Goal: Use online tool/utility: Utilize a website feature to perform a specific function

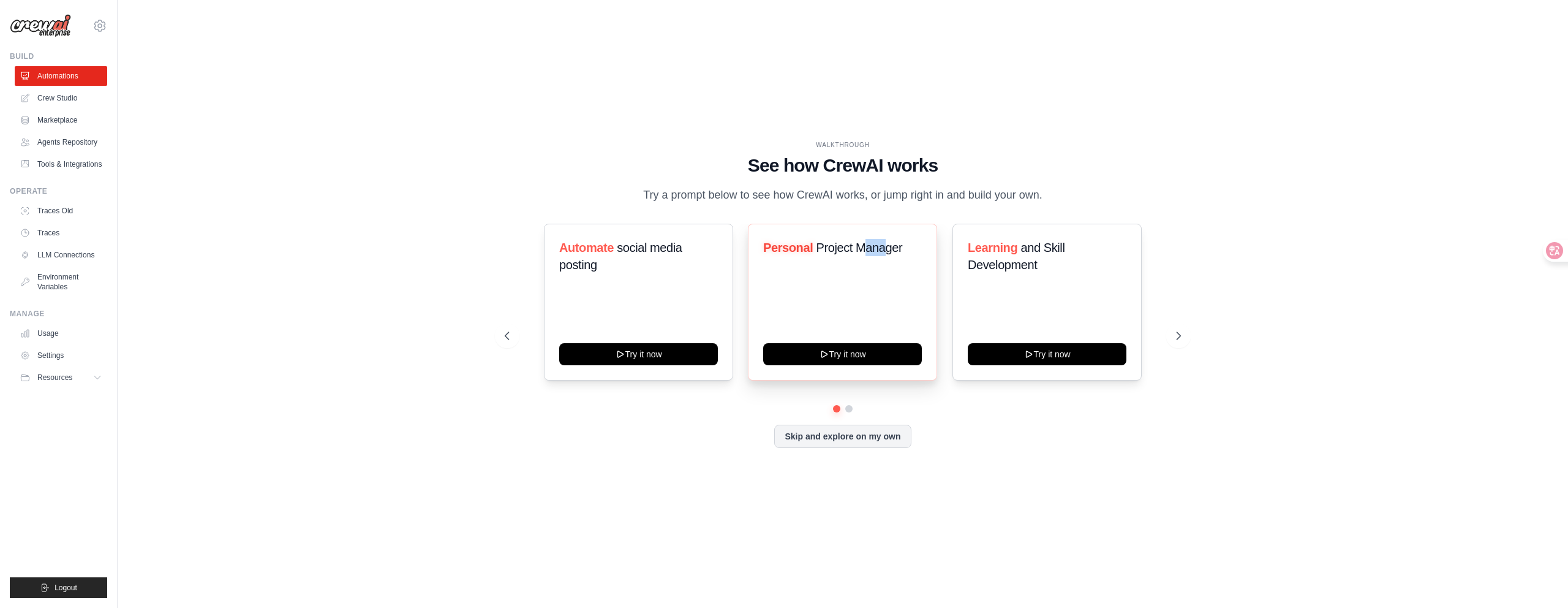
click at [885, 254] on span "Project Manager" at bounding box center [860, 247] width 86 height 13
drag, startPoint x: 1033, startPoint y: 255, endPoint x: 1046, endPoint y: 255, distance: 13.0
click at [1046, 255] on span "and Skill Development" at bounding box center [1016, 256] width 97 height 31
drag, startPoint x: 1017, startPoint y: 270, endPoint x: 1030, endPoint y: 271, distance: 13.0
click at [1030, 271] on span "and Skill Development" at bounding box center [1016, 256] width 97 height 31
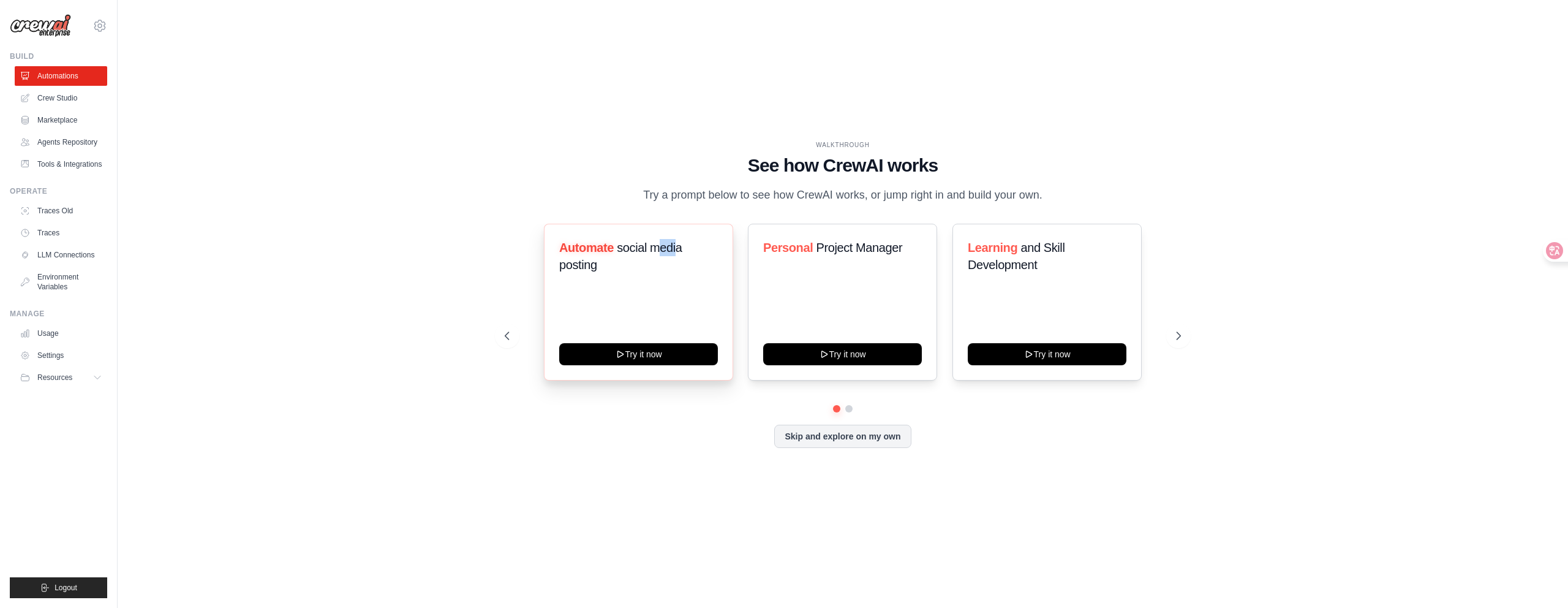
drag, startPoint x: 669, startPoint y: 260, endPoint x: 678, endPoint y: 260, distance: 9.0
click at [678, 260] on span "social media posting" at bounding box center [620, 256] width 123 height 31
drag, startPoint x: 638, startPoint y: 259, endPoint x: 646, endPoint y: 259, distance: 8.0
click at [645, 259] on span "social media posting" at bounding box center [620, 256] width 123 height 31
drag, startPoint x: 830, startPoint y: 260, endPoint x: 866, endPoint y: 260, distance: 36.0
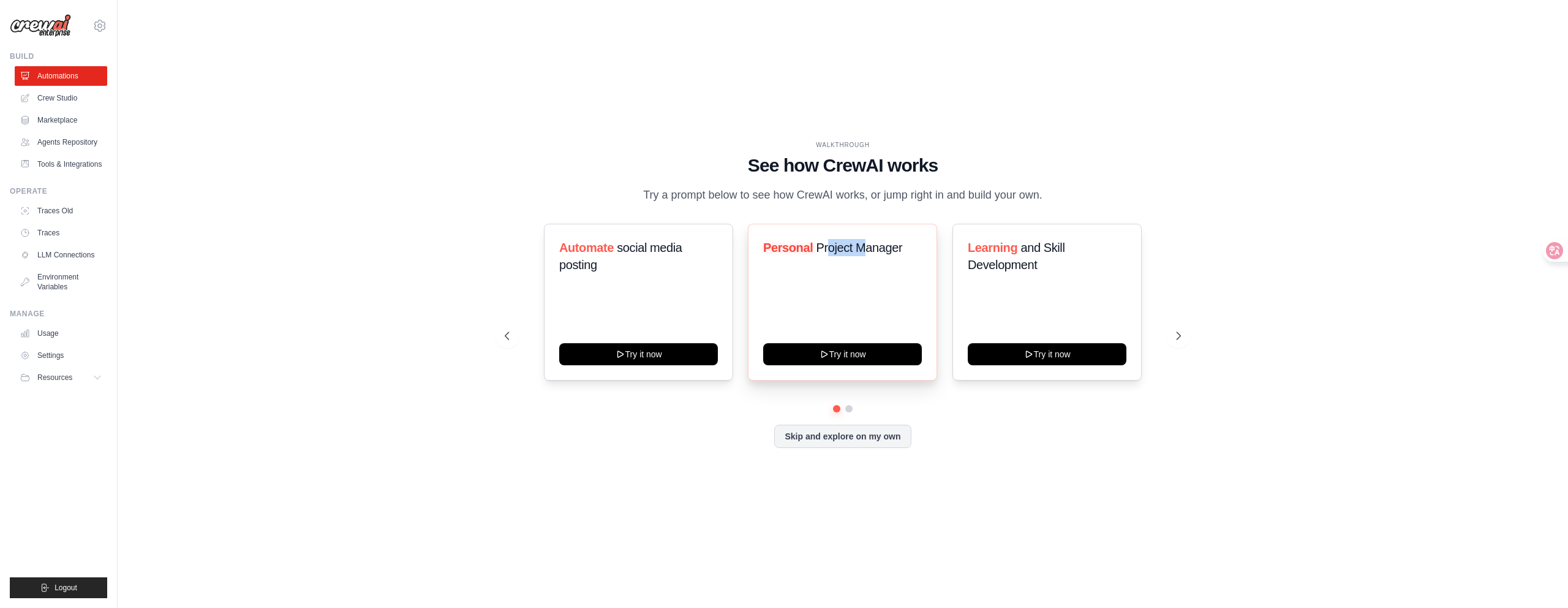
click at [866, 254] on span "Project Manager" at bounding box center [860, 247] width 86 height 13
drag, startPoint x: 650, startPoint y: 258, endPoint x: 659, endPoint y: 258, distance: 9.0
click at [659, 258] on span "social media posting" at bounding box center [620, 256] width 123 height 31
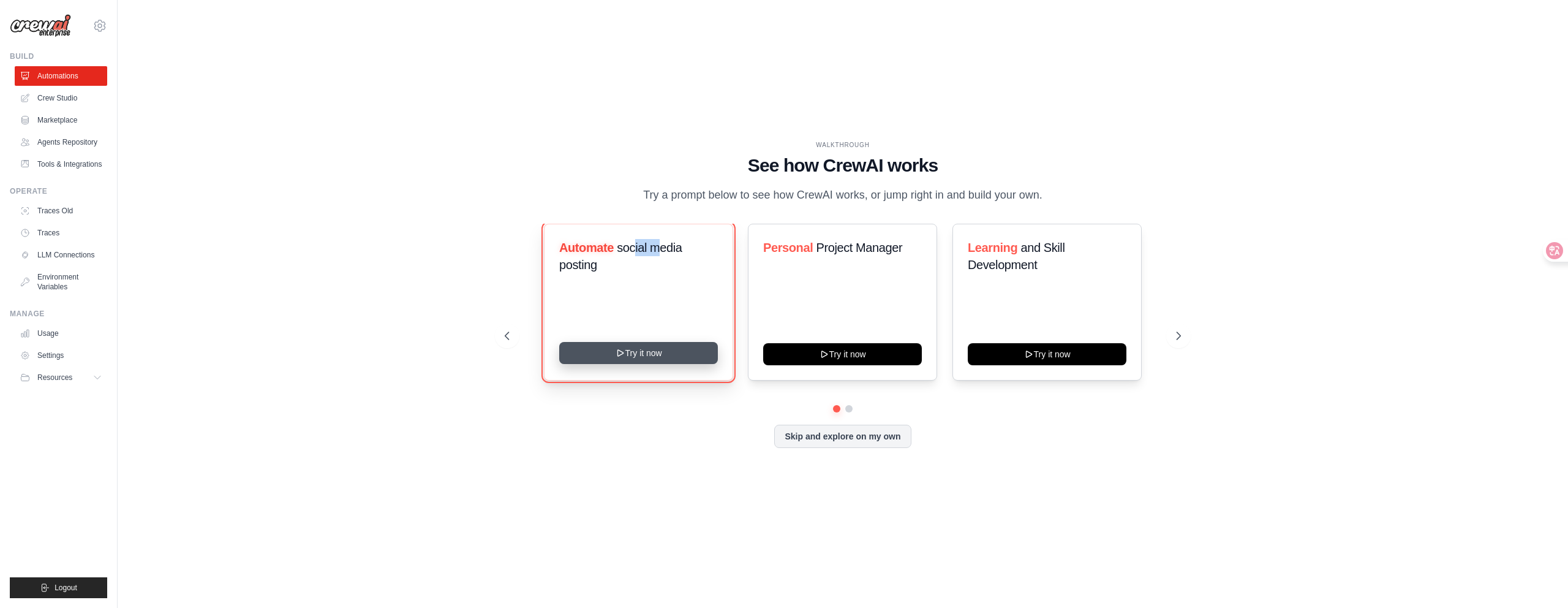
click at [618, 364] on button "Try it now" at bounding box center [638, 352] width 159 height 22
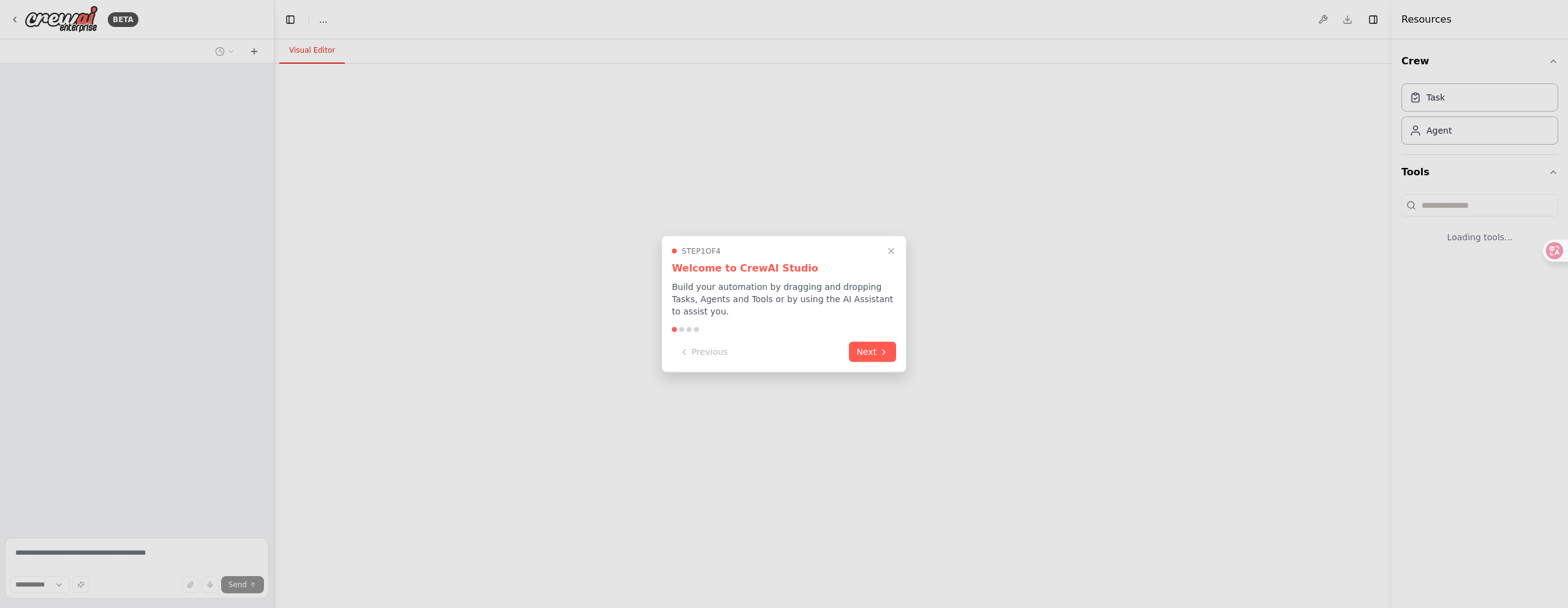
select select "****"
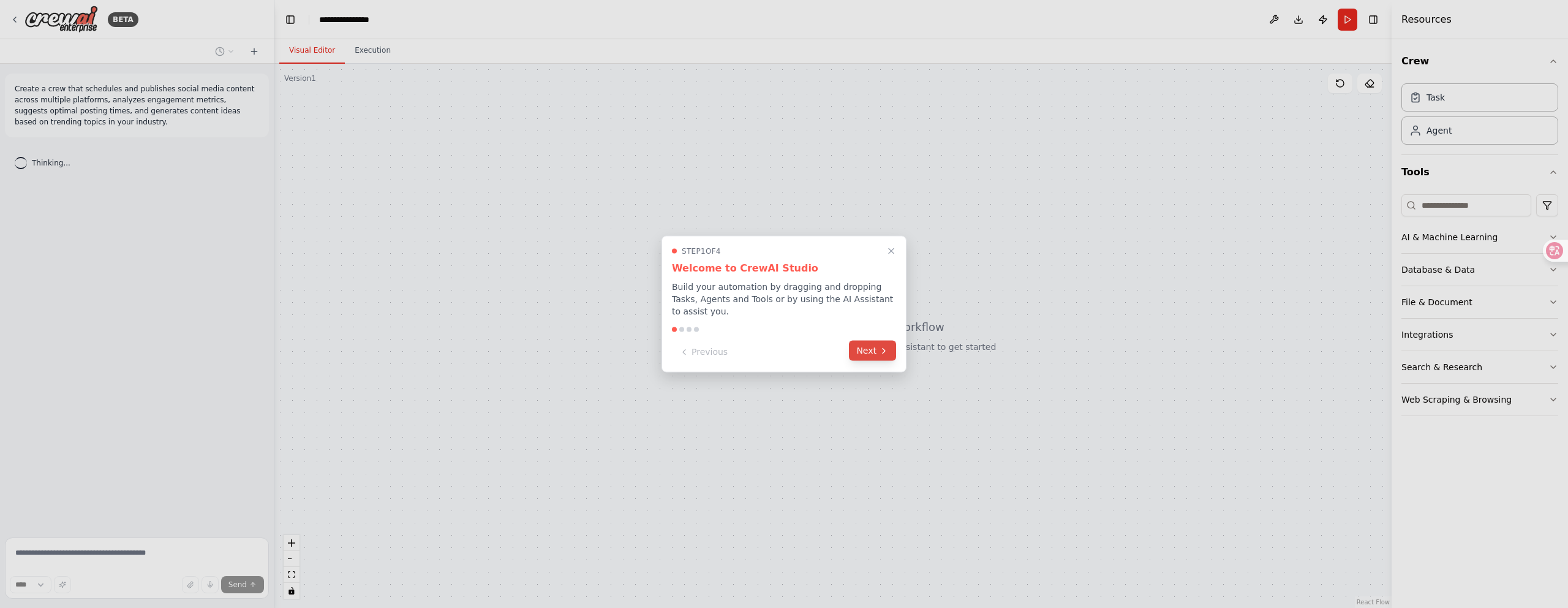
click at [865, 349] on button "Next" at bounding box center [872, 350] width 47 height 20
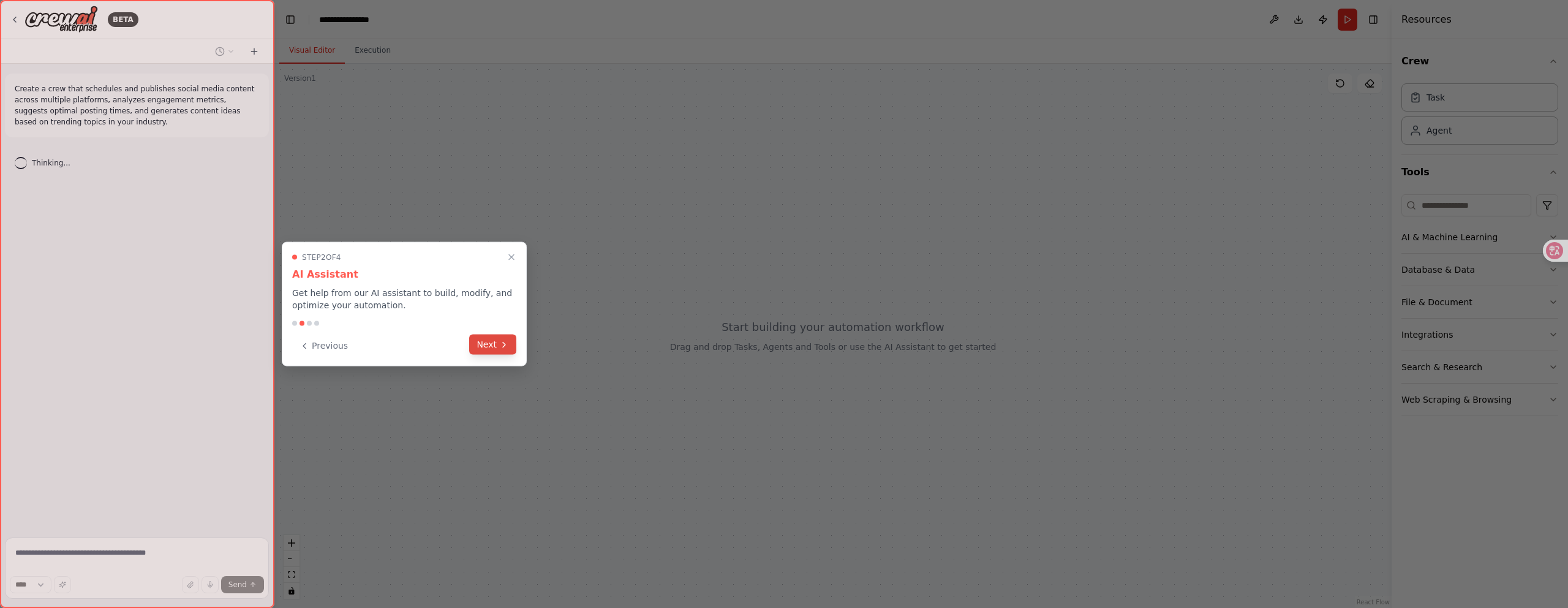
click at [490, 345] on button "Next" at bounding box center [492, 344] width 47 height 20
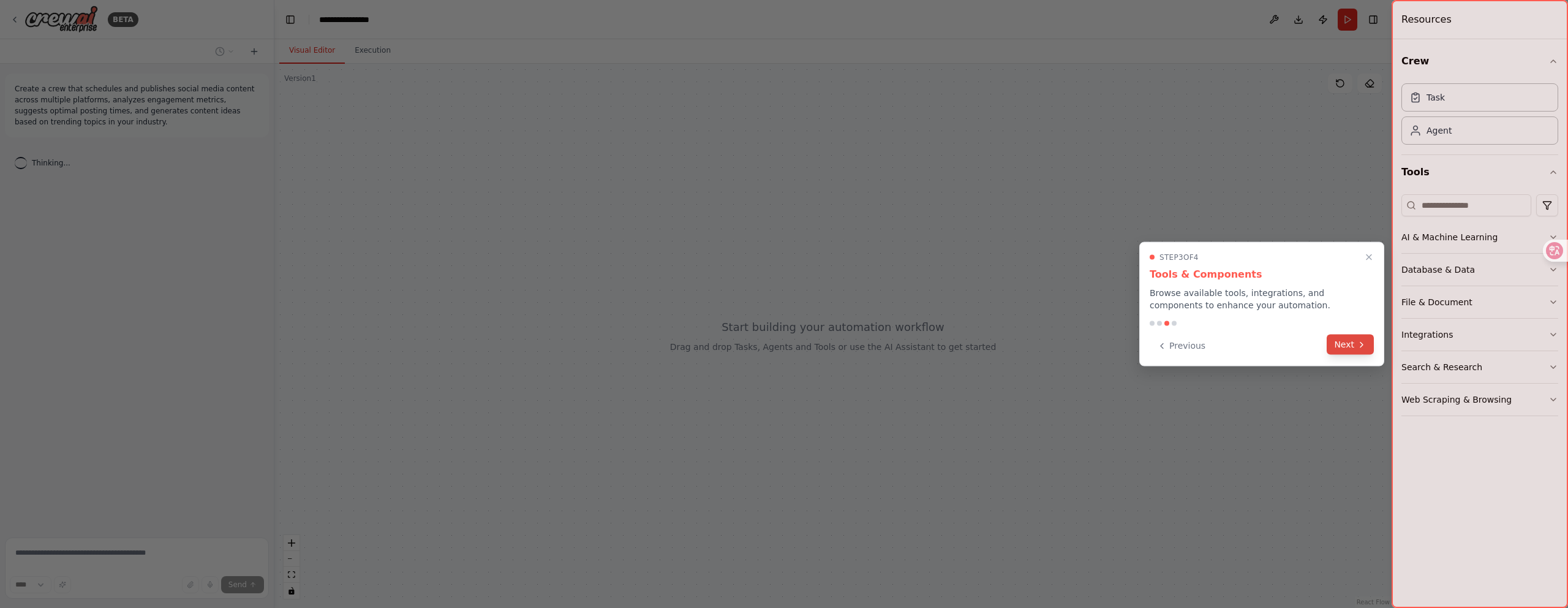
click at [1359, 343] on icon at bounding box center [1361, 344] width 10 height 10
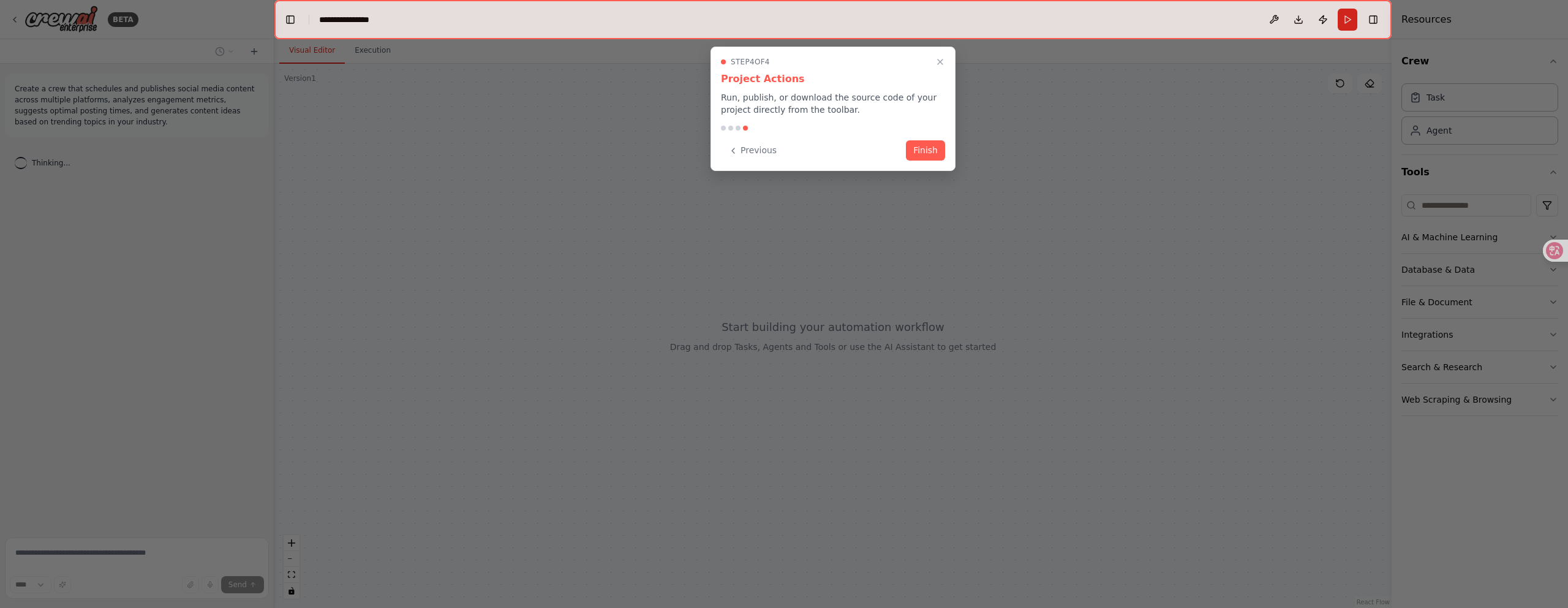
click at [945, 154] on div "Step 4 of 4 Project Actions Run, publish, or download the source code of your p…" at bounding box center [833, 109] width 245 height 124
click at [936, 154] on button "Finish" at bounding box center [925, 148] width 39 height 20
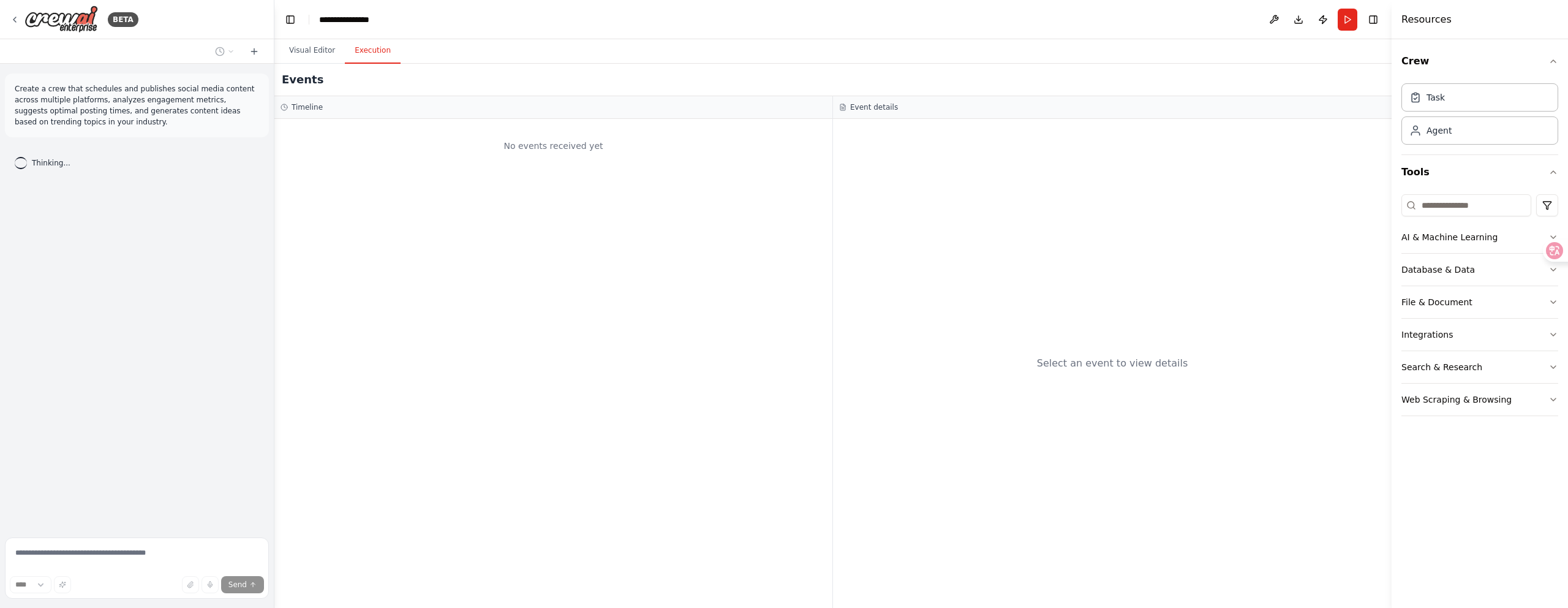
click at [359, 52] on button "Execution" at bounding box center [372, 51] width 56 height 26
click at [314, 51] on button "Visual Editor" at bounding box center [312, 51] width 65 height 26
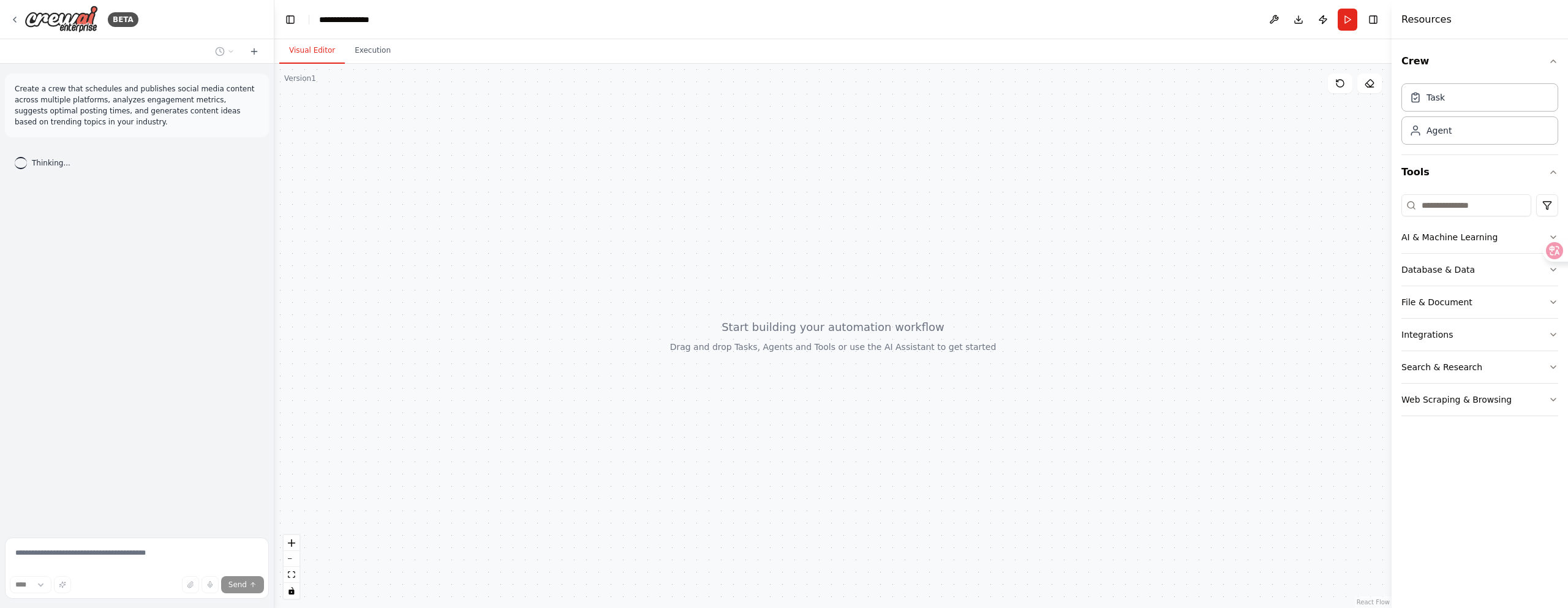
click at [1088, 378] on div at bounding box center [833, 336] width 1117 height 544
drag, startPoint x: 851, startPoint y: 340, endPoint x: 830, endPoint y: 350, distance: 23.3
click at [830, 350] on div at bounding box center [833, 336] width 1117 height 544
click at [1529, 263] on icon at bounding box center [1529, 263] width 9 height 9
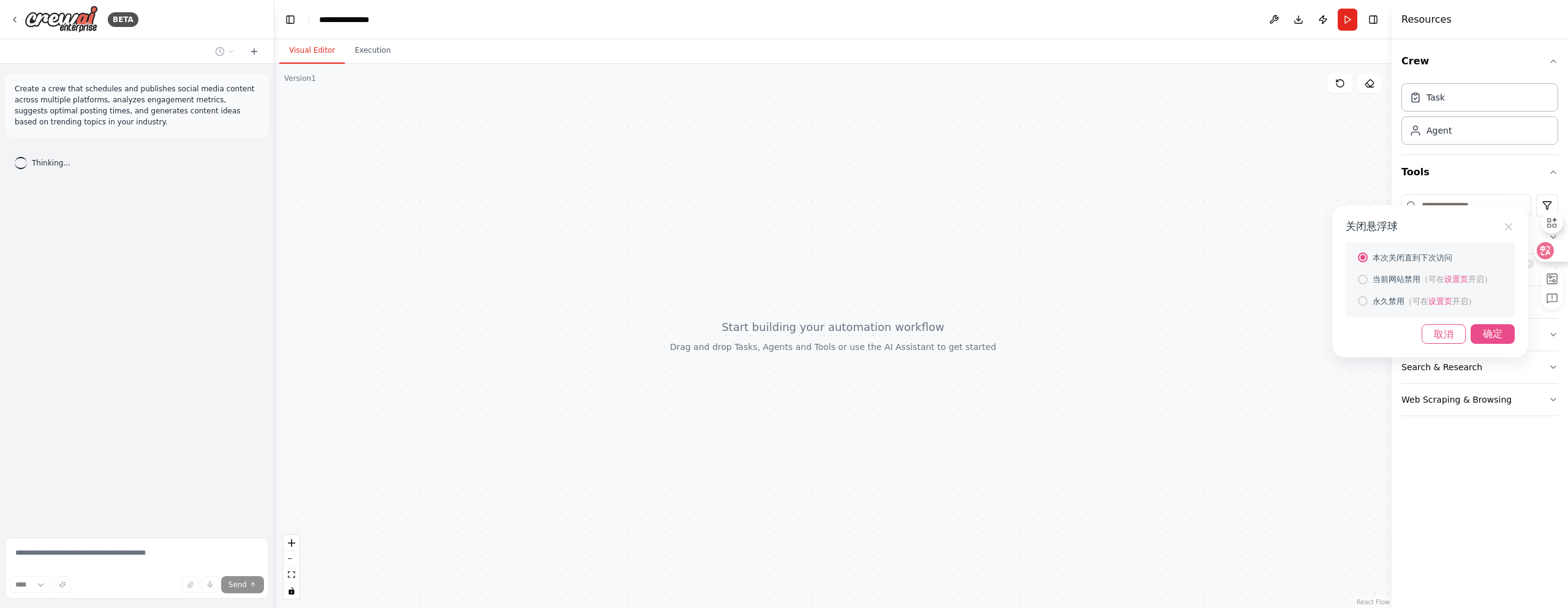
click at [1505, 225] on icon at bounding box center [1509, 227] width 8 height 8
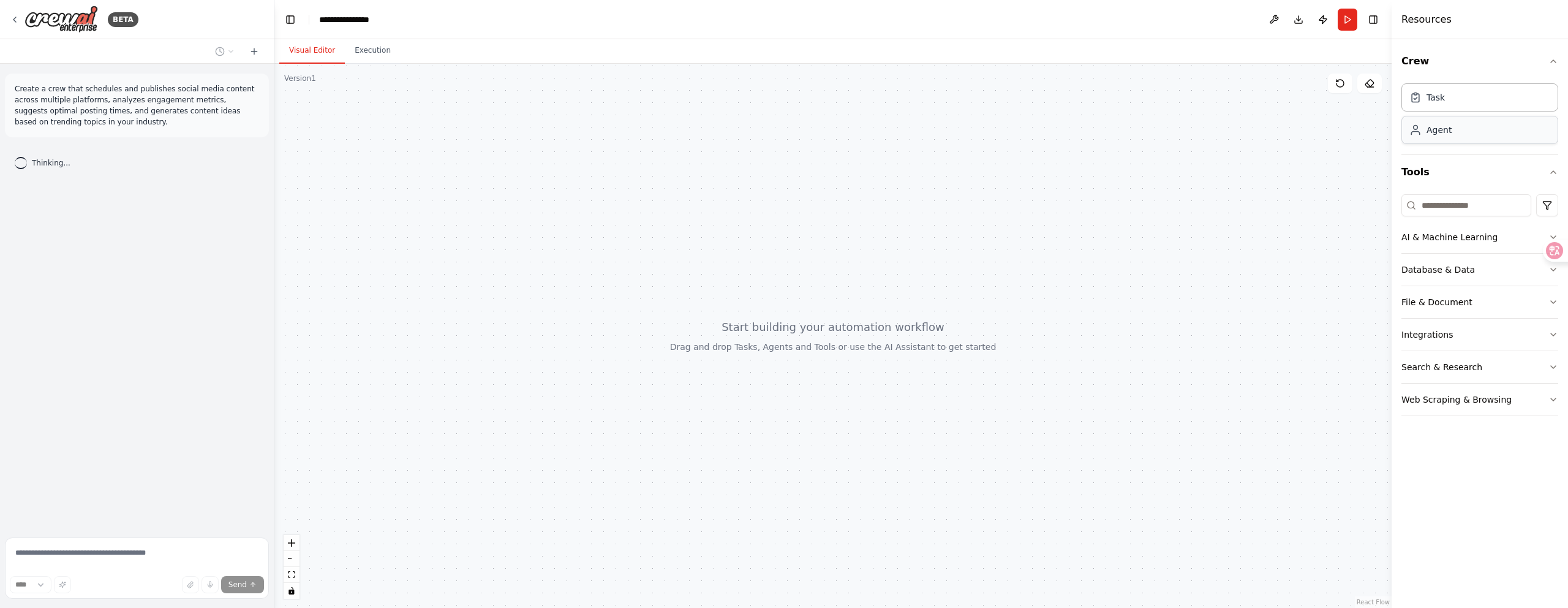
click at [1432, 130] on div "Agent" at bounding box center [1439, 129] width 25 height 12
click at [1429, 242] on div "AI & Machine Learning" at bounding box center [1449, 236] width 96 height 12
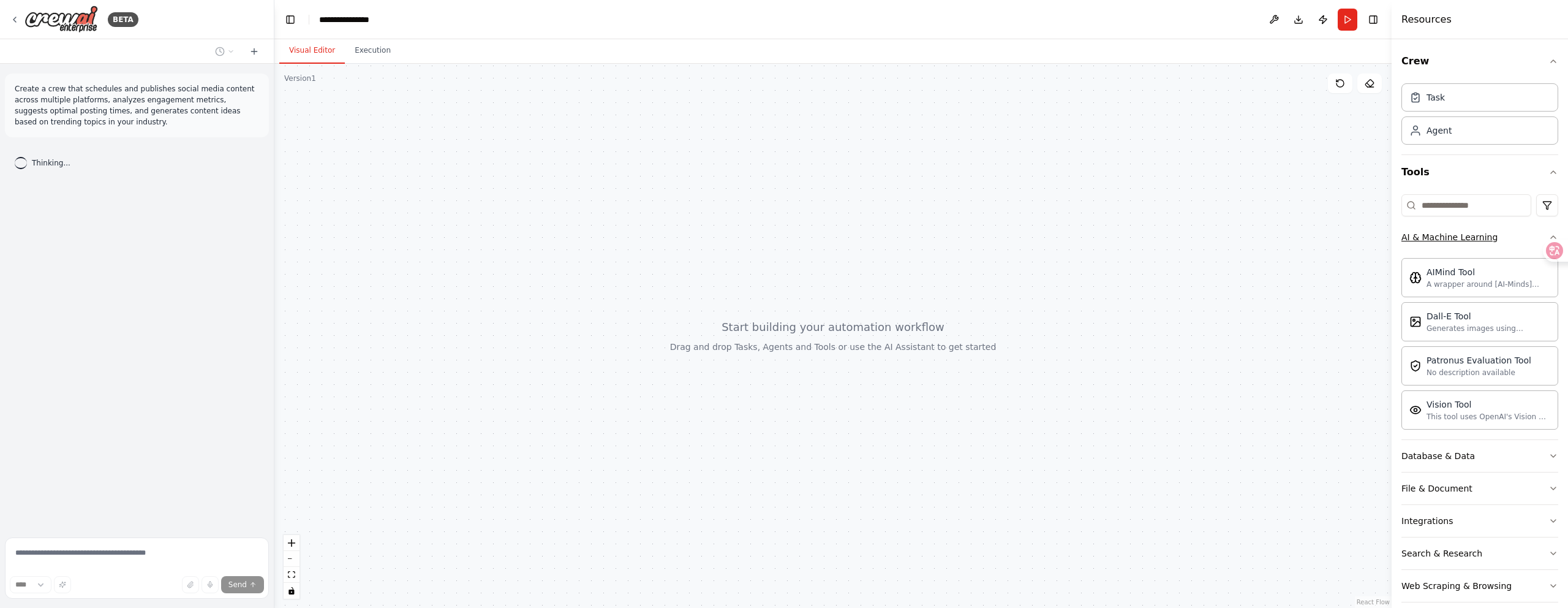
click at [1467, 236] on div "AI & Machine Learning" at bounding box center [1449, 236] width 96 height 12
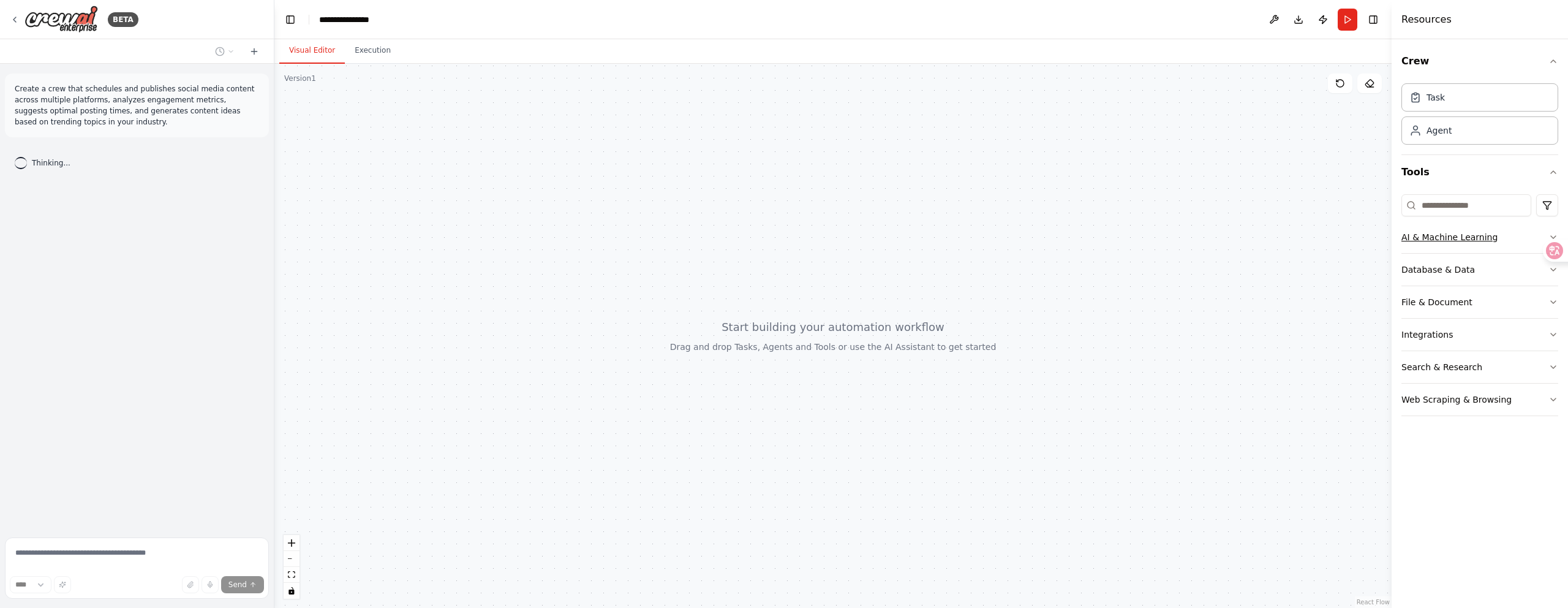
click at [1456, 232] on div "AI & Machine Learning" at bounding box center [1449, 236] width 96 height 12
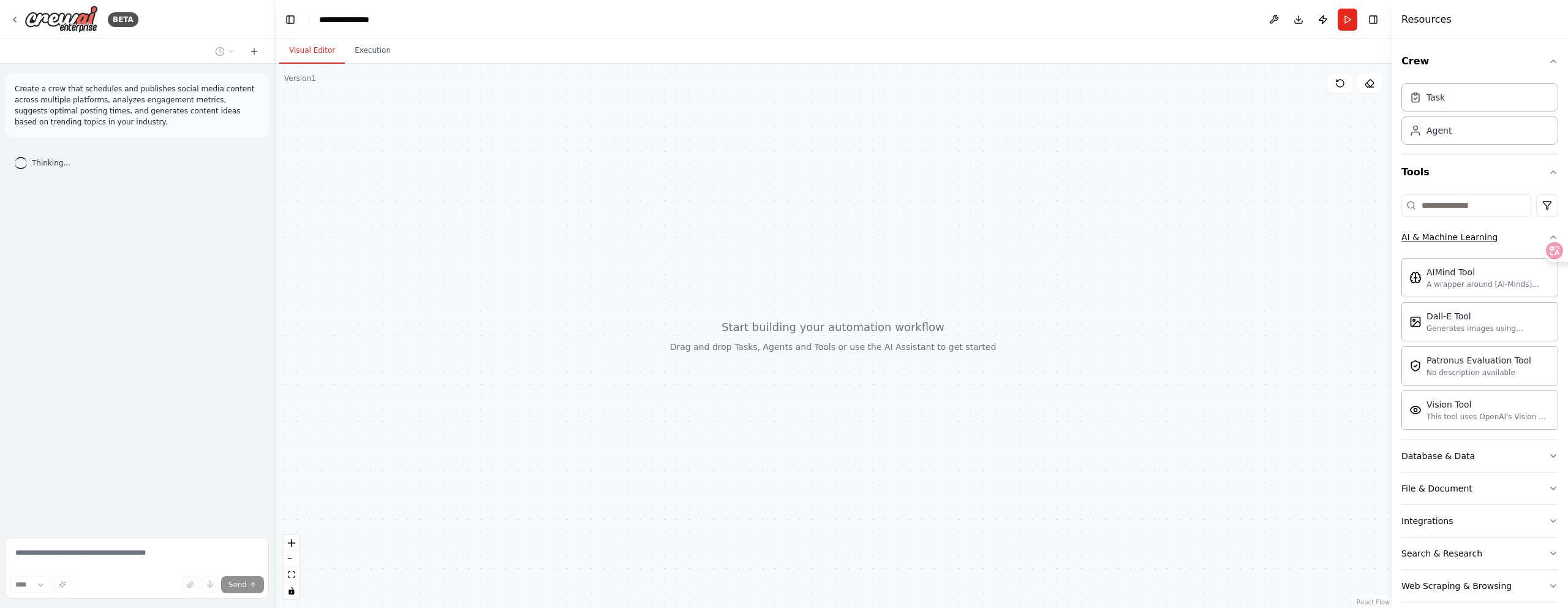
click at [1459, 232] on div "AI & Machine Learning" at bounding box center [1449, 236] width 96 height 12
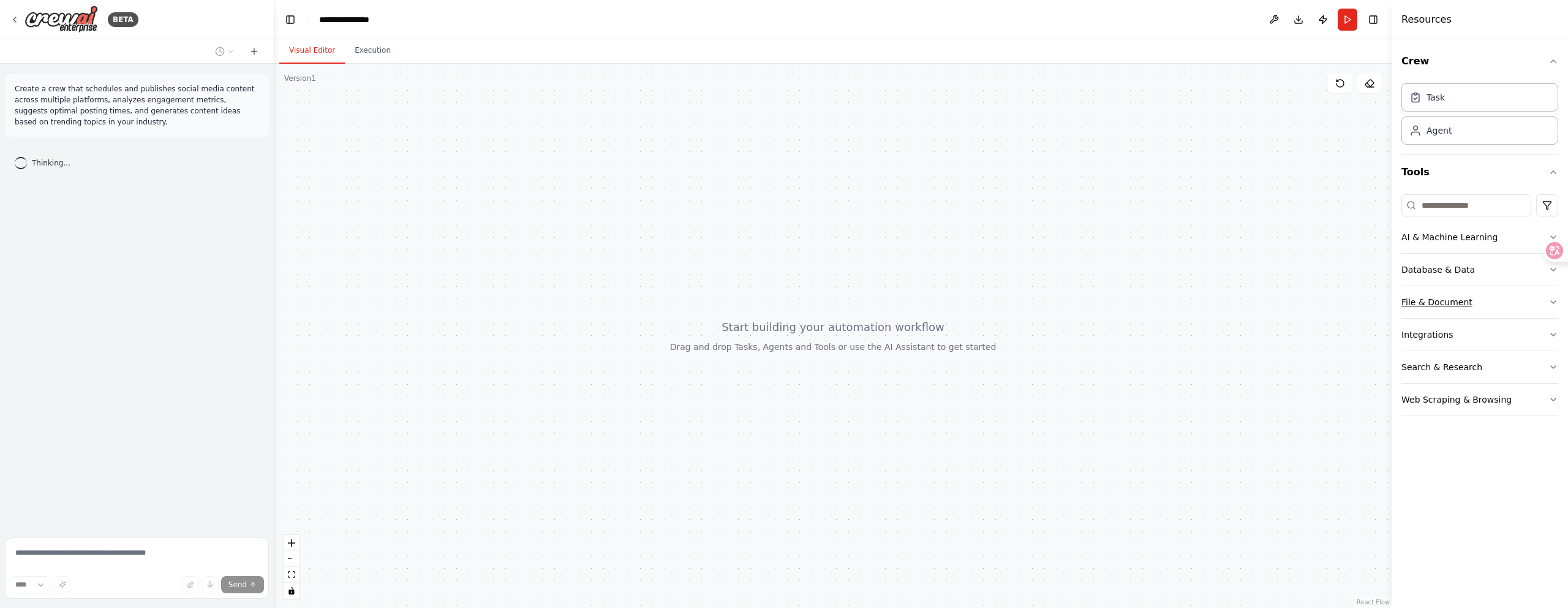
click at [1445, 297] on div "File & Document" at bounding box center [1437, 302] width 71 height 12
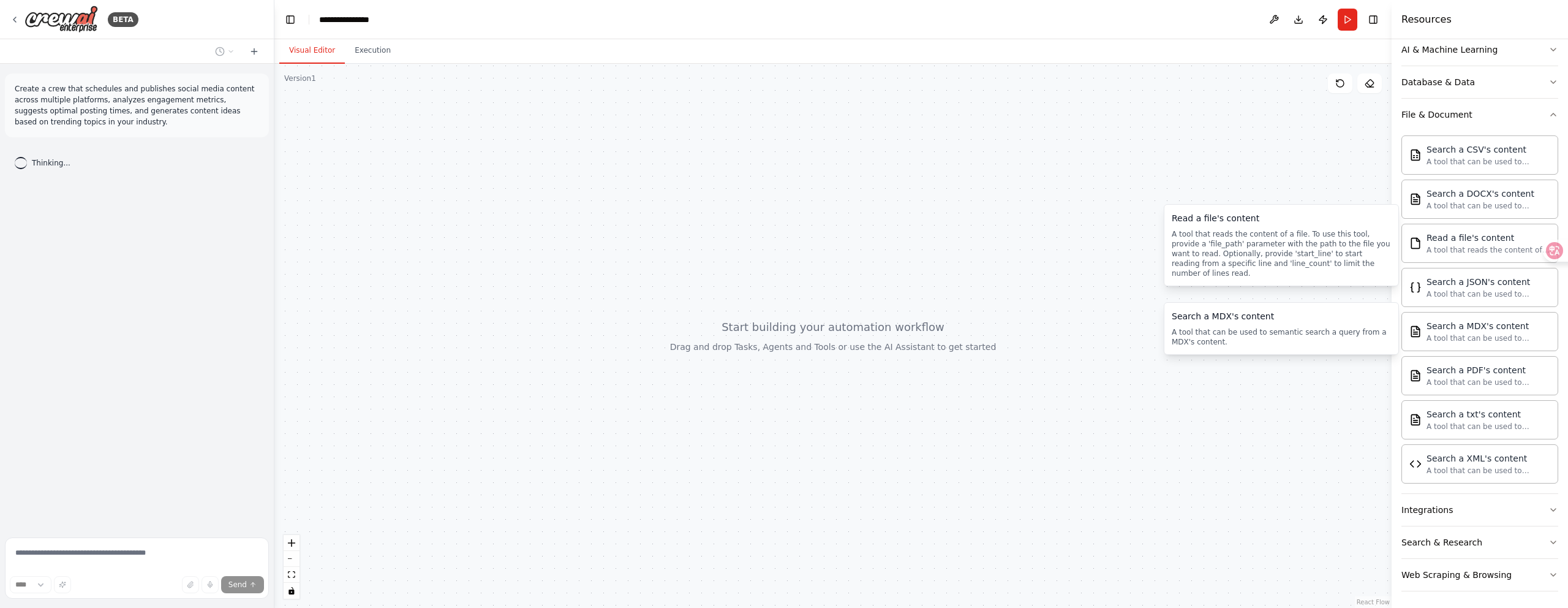
scroll to position [191, 0]
click at [1551, 538] on icon "button" at bounding box center [1553, 539] width 5 height 3
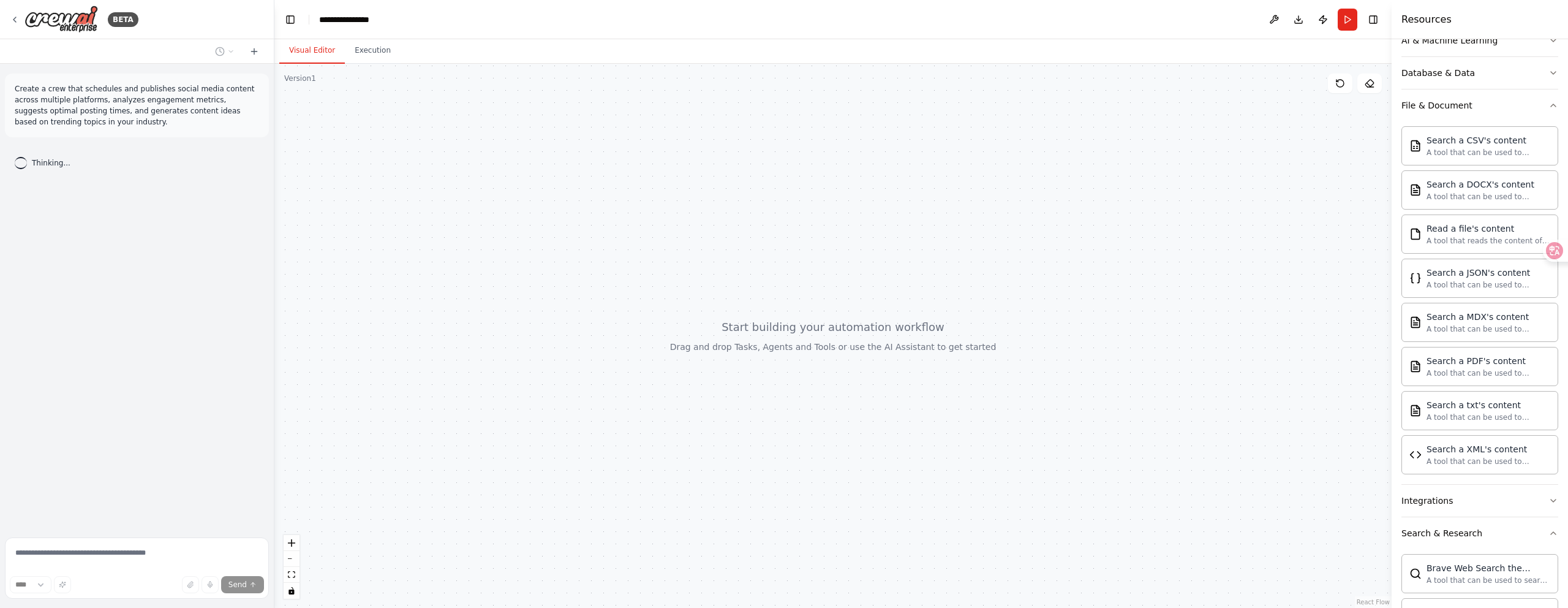
scroll to position [0, 0]
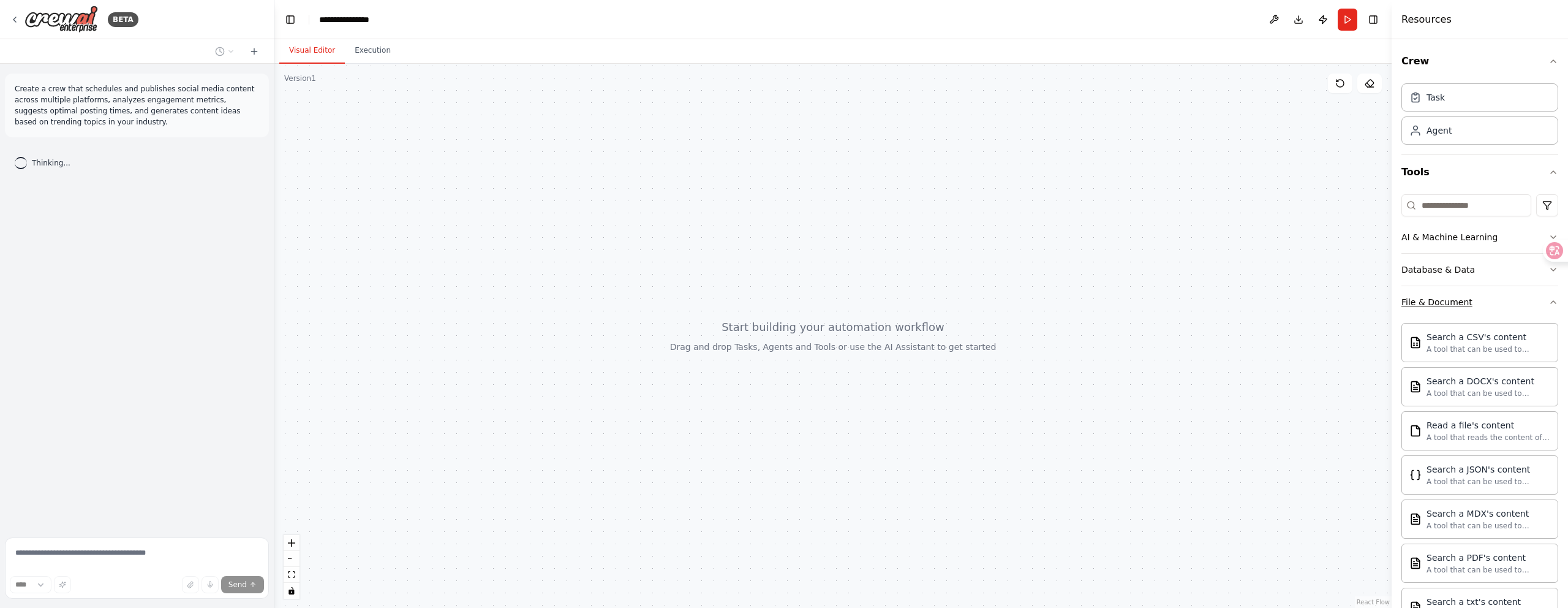
click at [1548, 304] on icon "button" at bounding box center [1553, 302] width 10 height 10
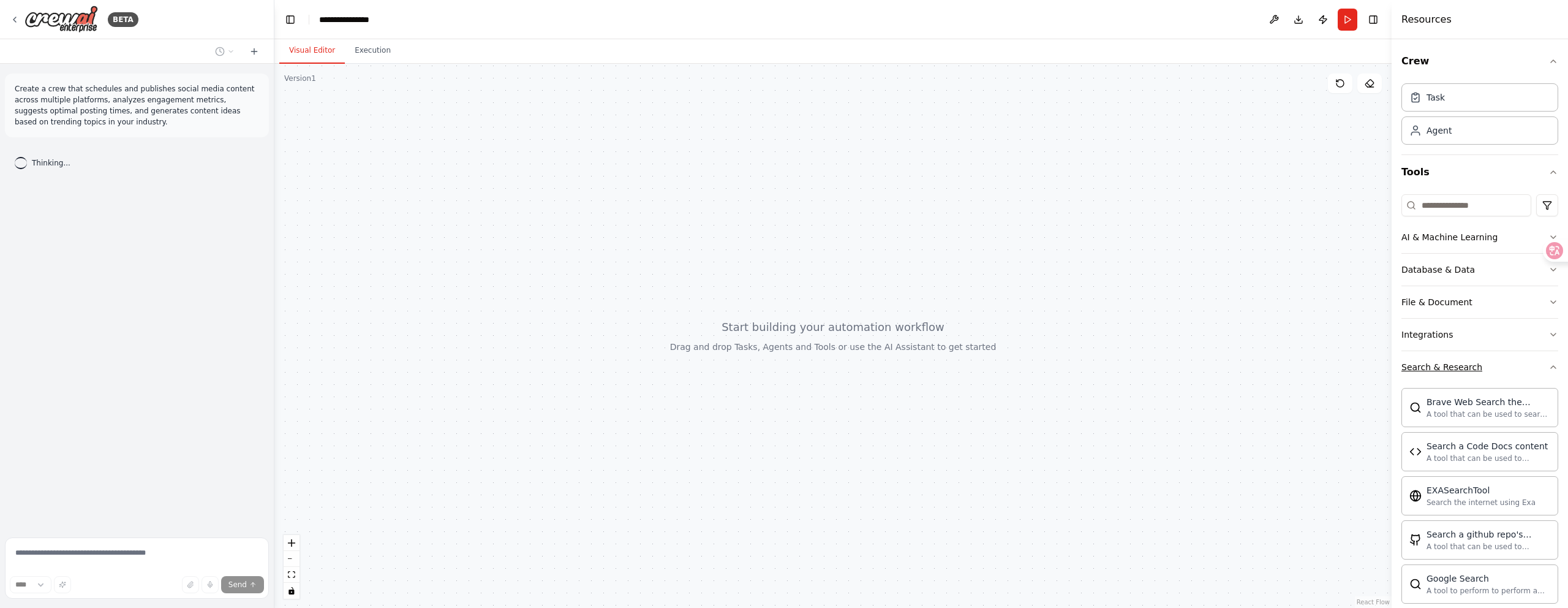
click at [1548, 367] on icon "button" at bounding box center [1553, 367] width 10 height 10
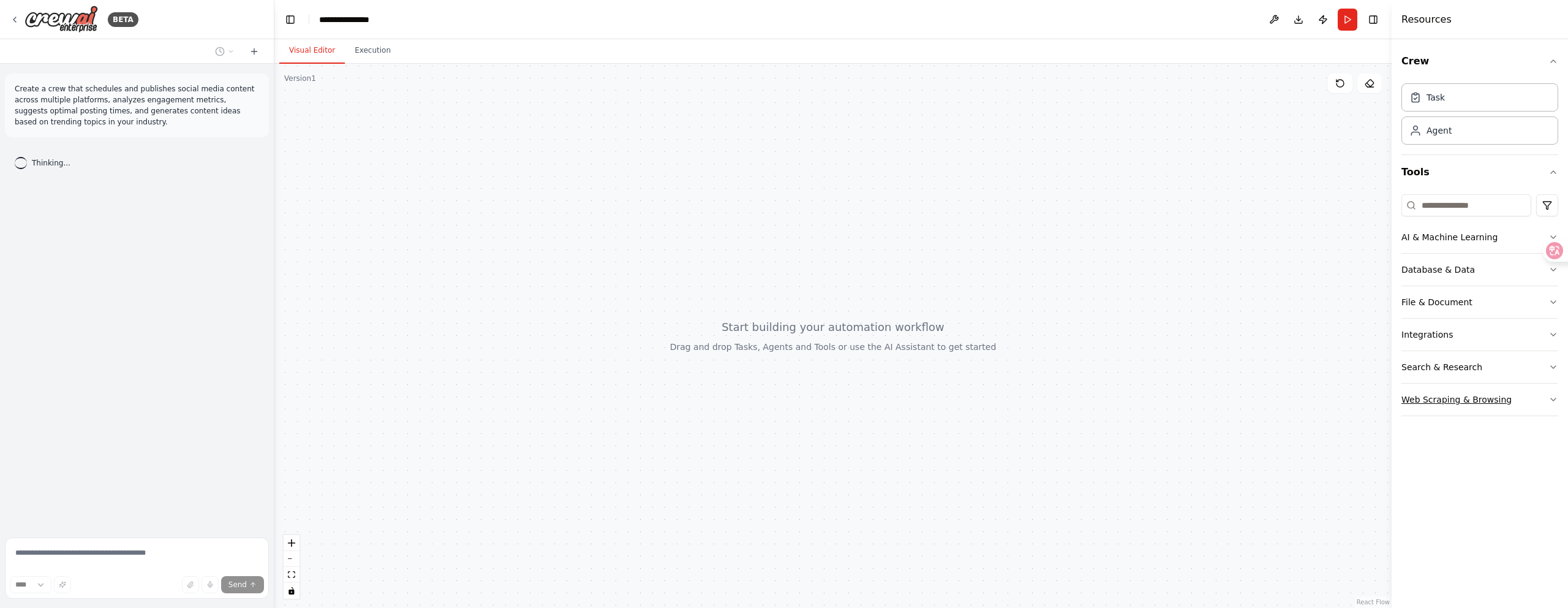
click at [1554, 402] on icon "button" at bounding box center [1553, 399] width 10 height 10
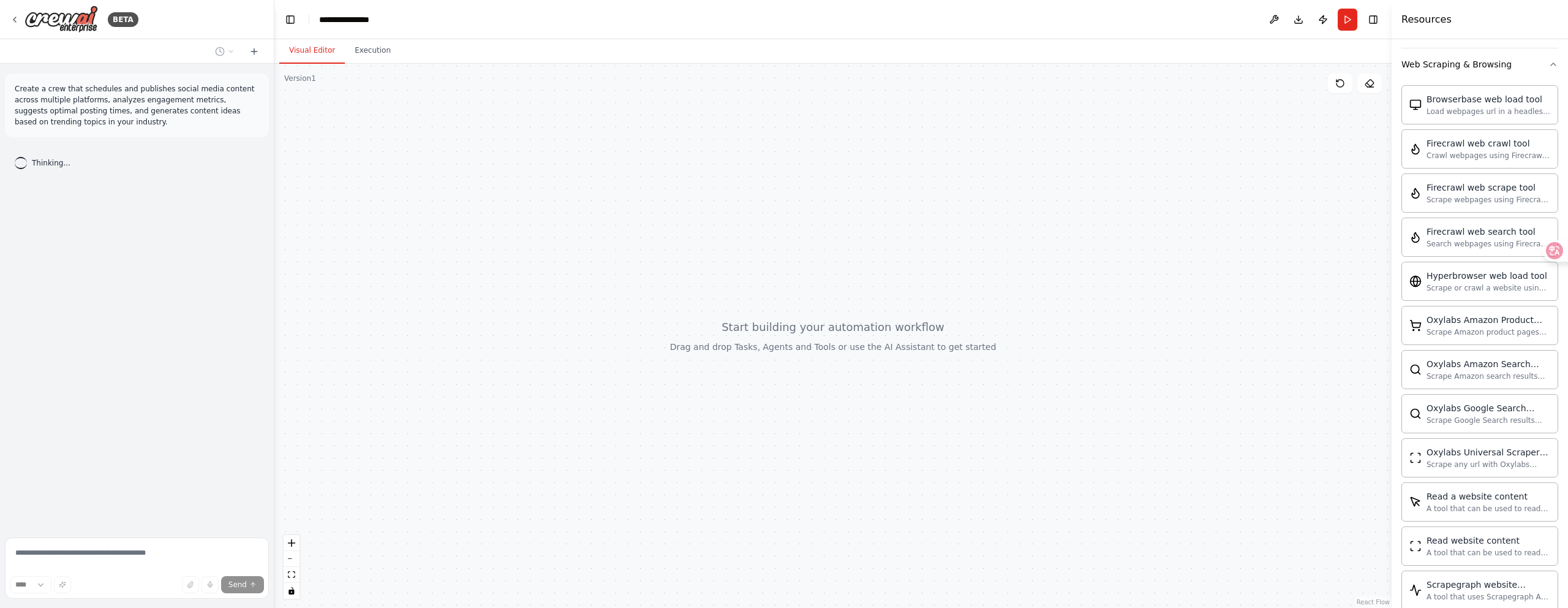
scroll to position [170, 0]
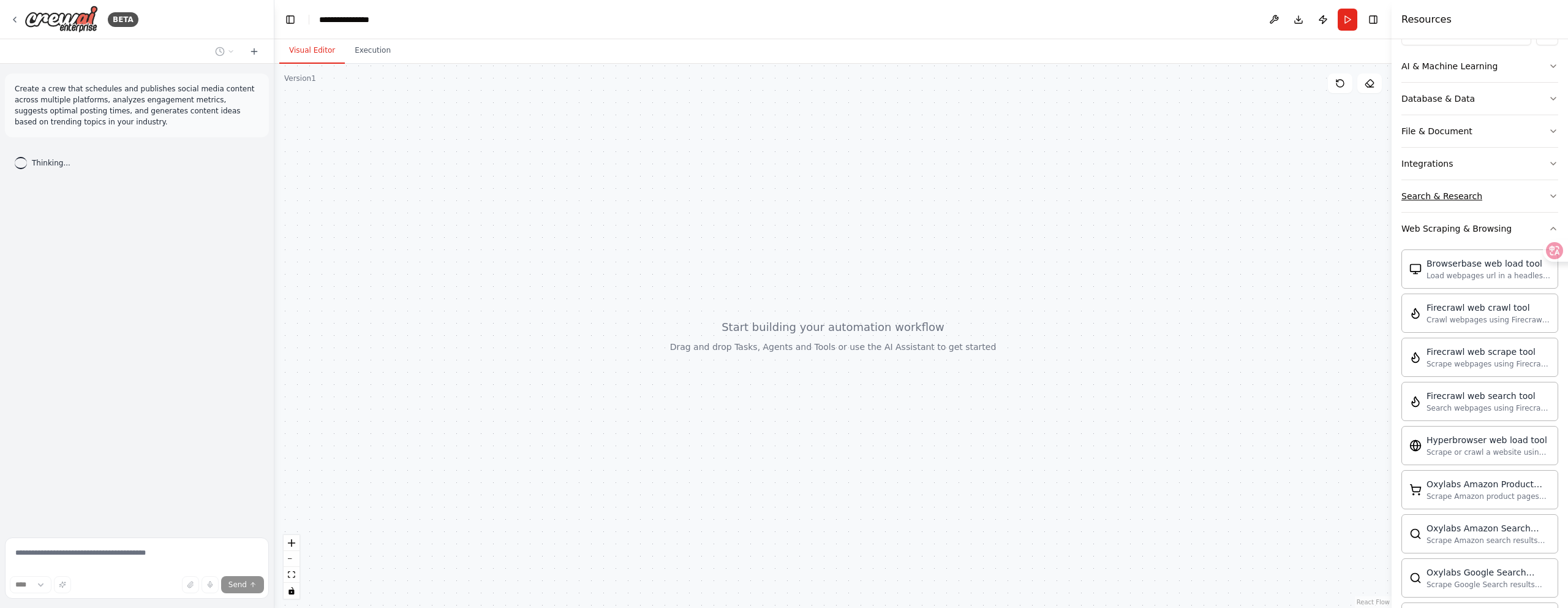
click at [1548, 198] on icon "button" at bounding box center [1553, 196] width 10 height 10
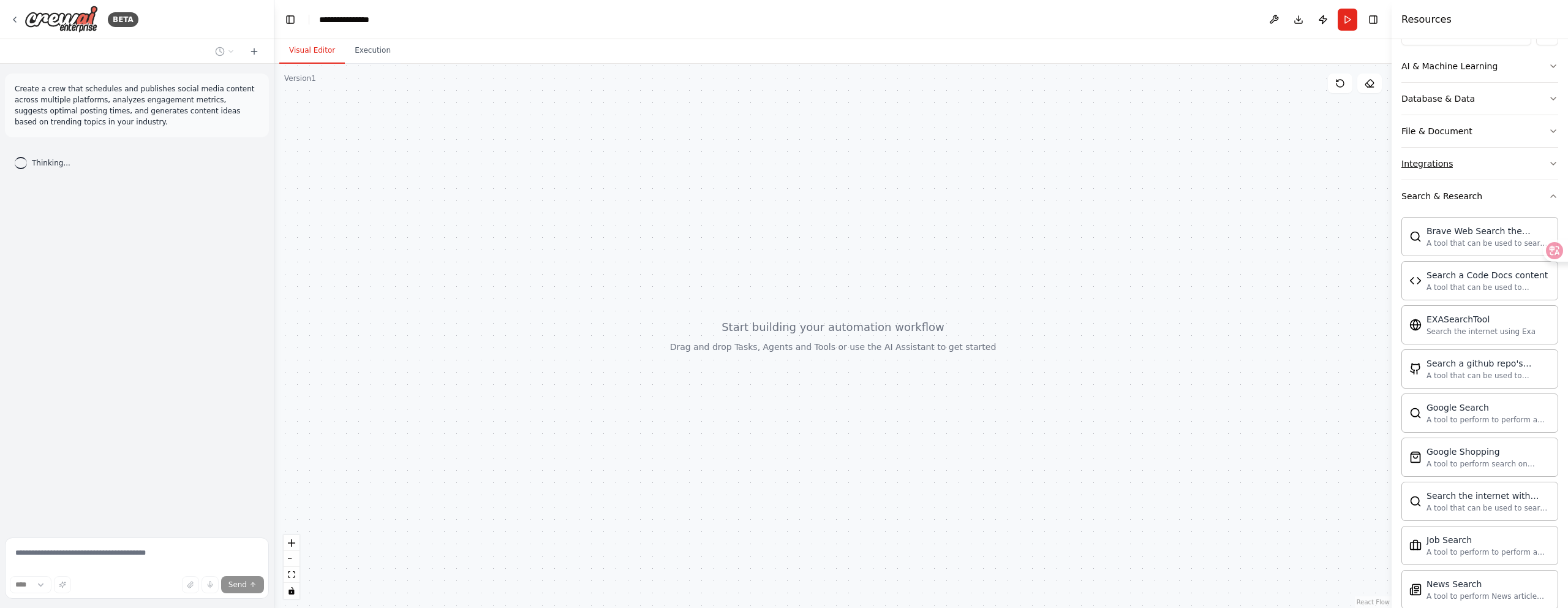
click at [1551, 164] on icon "button" at bounding box center [1553, 164] width 5 height 3
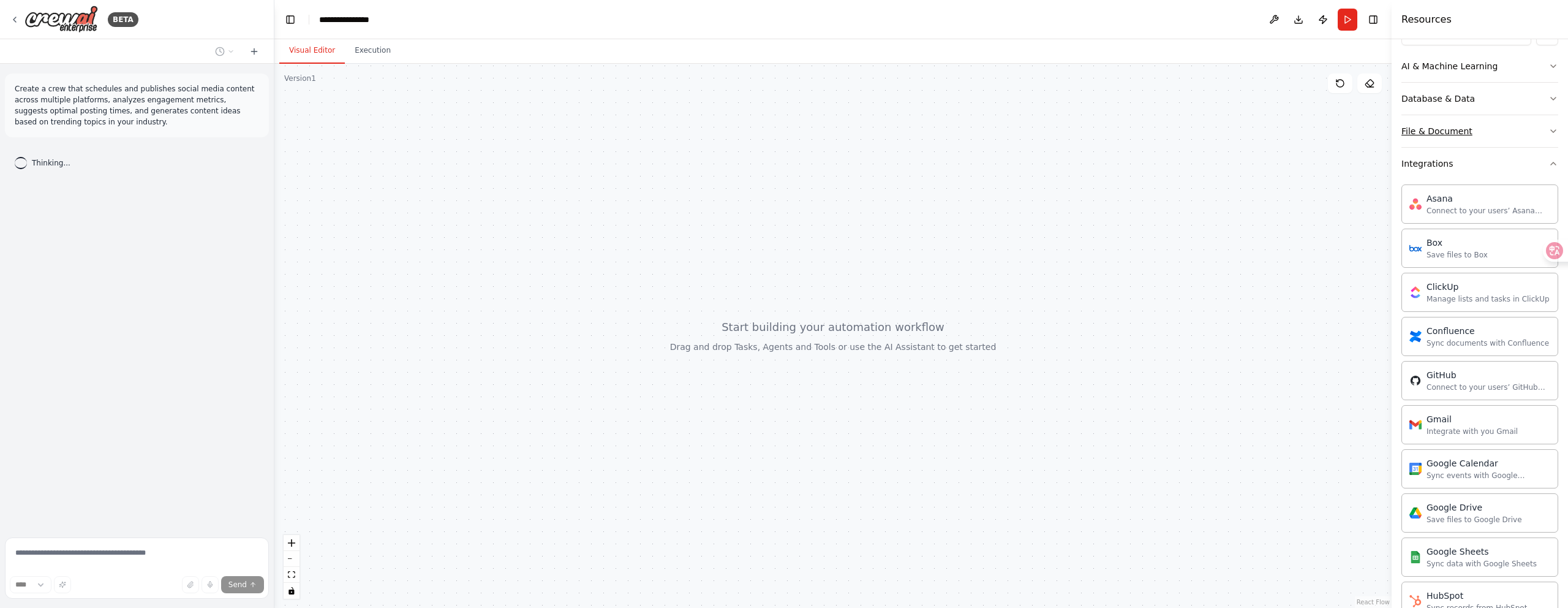
click at [1536, 131] on button "File & Document" at bounding box center [1480, 130] width 157 height 32
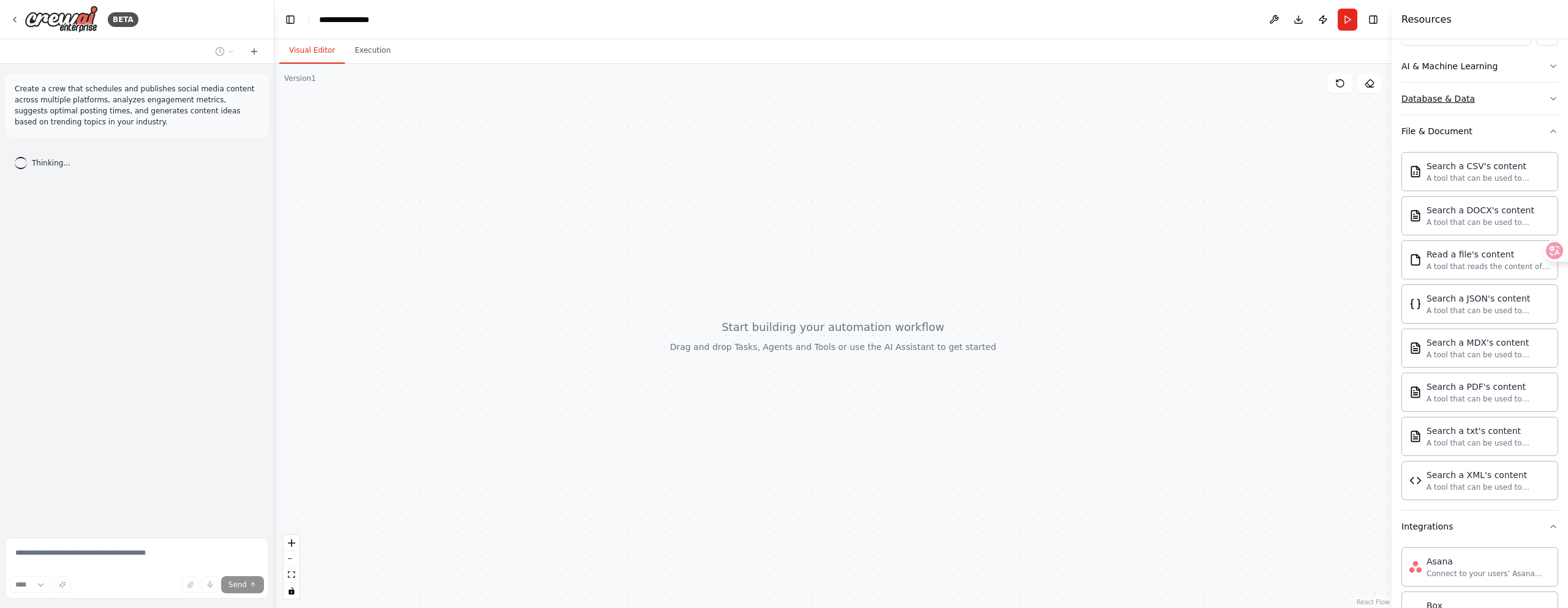
click at [1531, 102] on button "Database & Data" at bounding box center [1480, 98] width 157 height 32
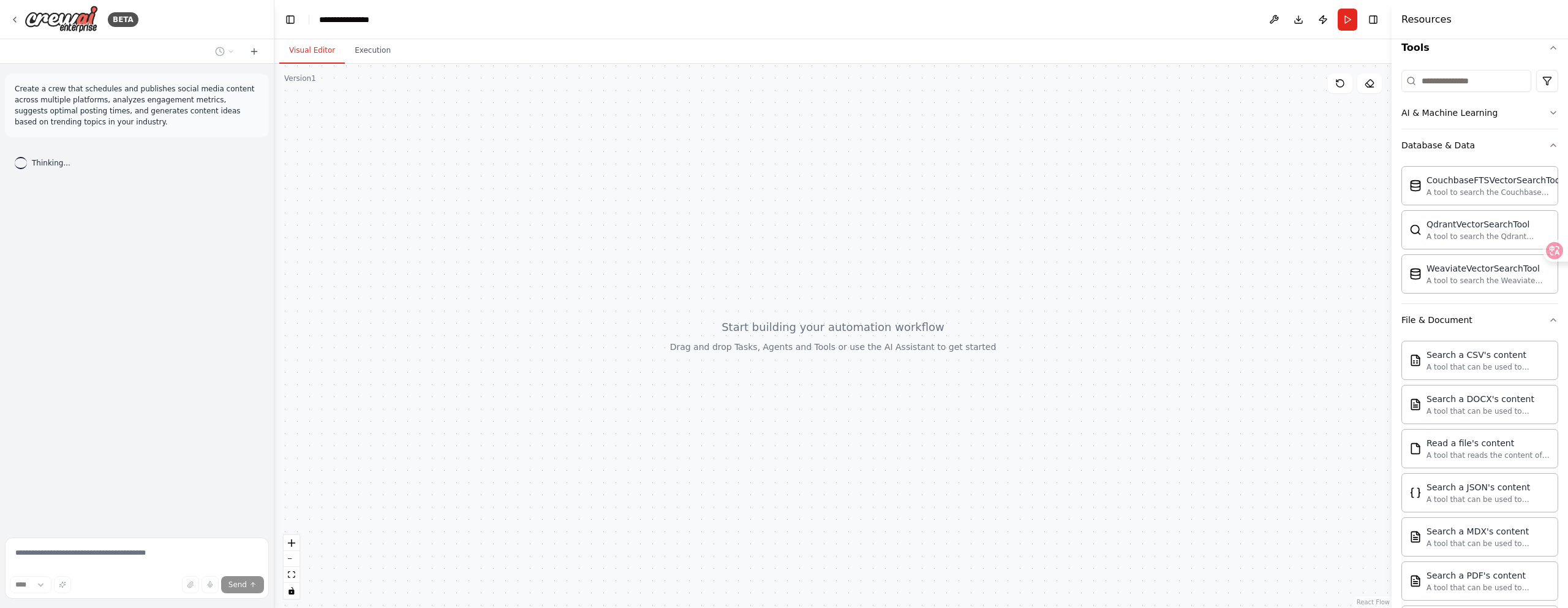
scroll to position [124, 0]
click at [1537, 118] on button "AI & Machine Learning" at bounding box center [1480, 112] width 157 height 32
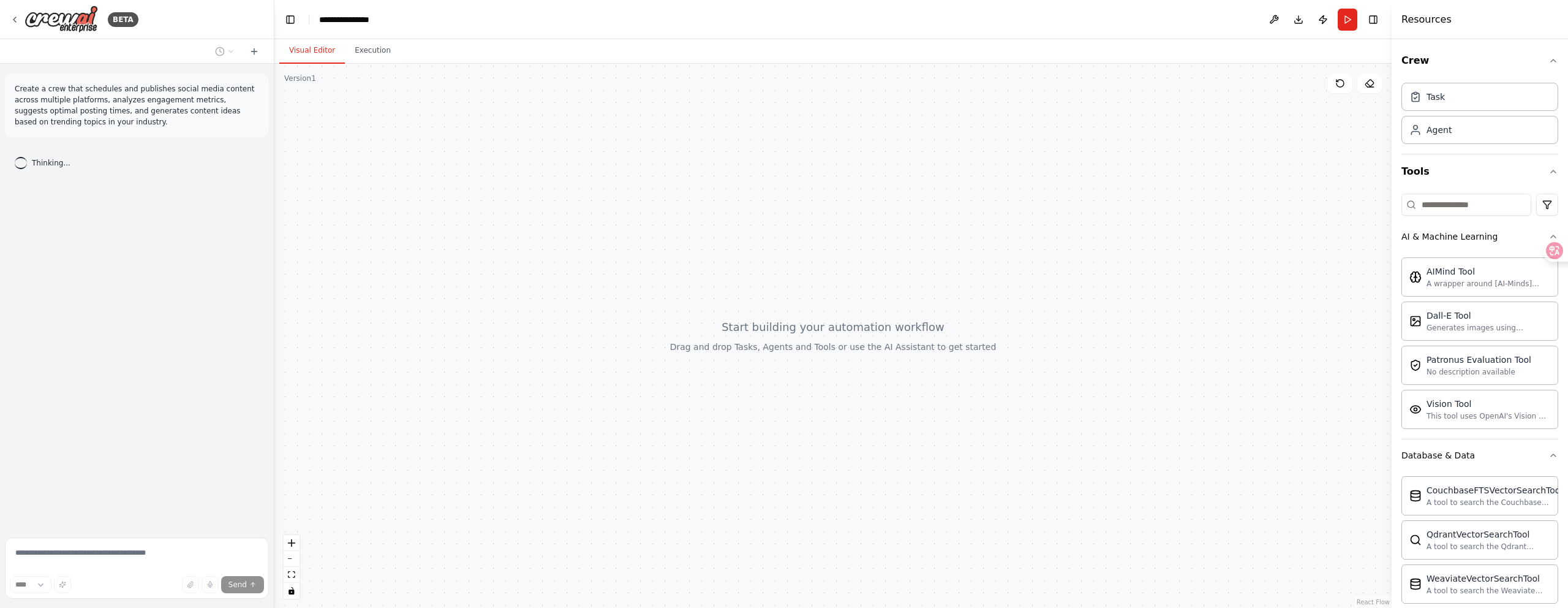
scroll to position [0, 0]
click at [1432, 123] on div "Agent" at bounding box center [1480, 129] width 157 height 28
click at [1433, 132] on div "Agent" at bounding box center [1439, 129] width 25 height 12
click at [1430, 97] on div "Task" at bounding box center [1435, 97] width 18 height 12
click at [1423, 128] on div "Agent" at bounding box center [1430, 129] width 42 height 12
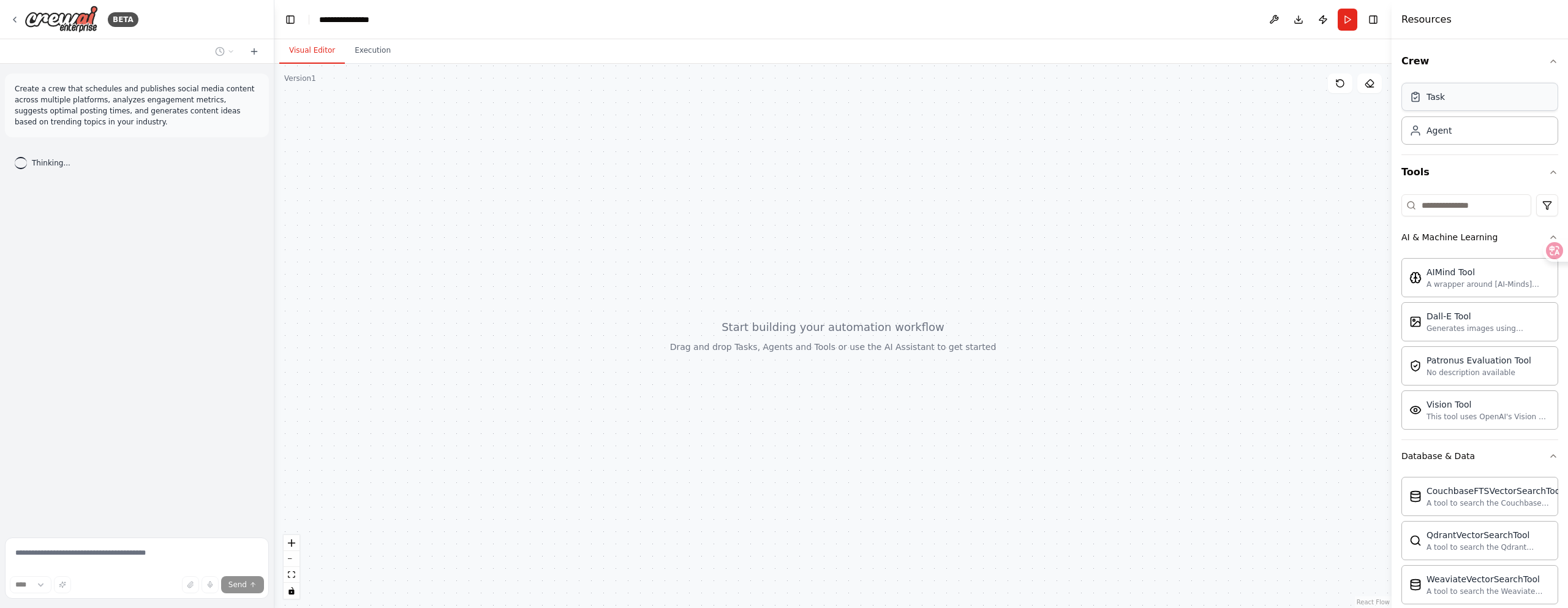
click at [1413, 96] on icon at bounding box center [1415, 97] width 12 height 12
click at [1548, 64] on icon "button" at bounding box center [1553, 61] width 10 height 10
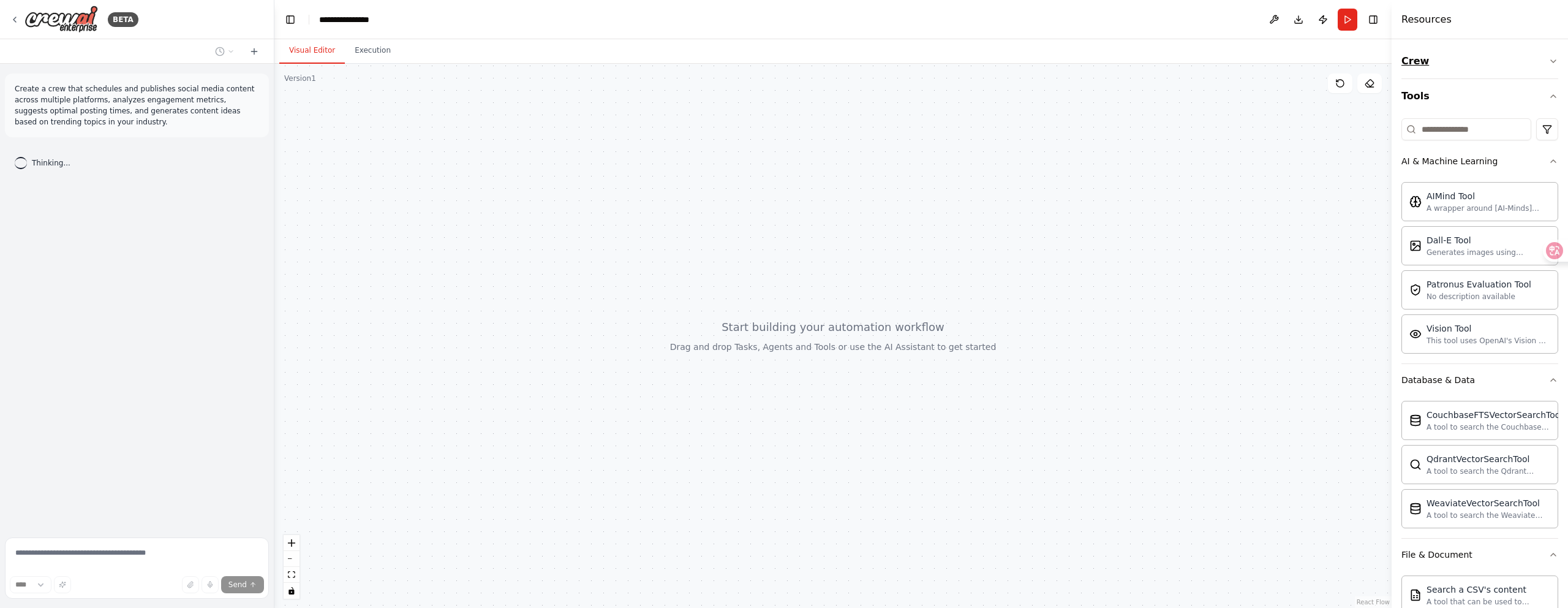
click at [1548, 64] on icon "button" at bounding box center [1553, 61] width 10 height 10
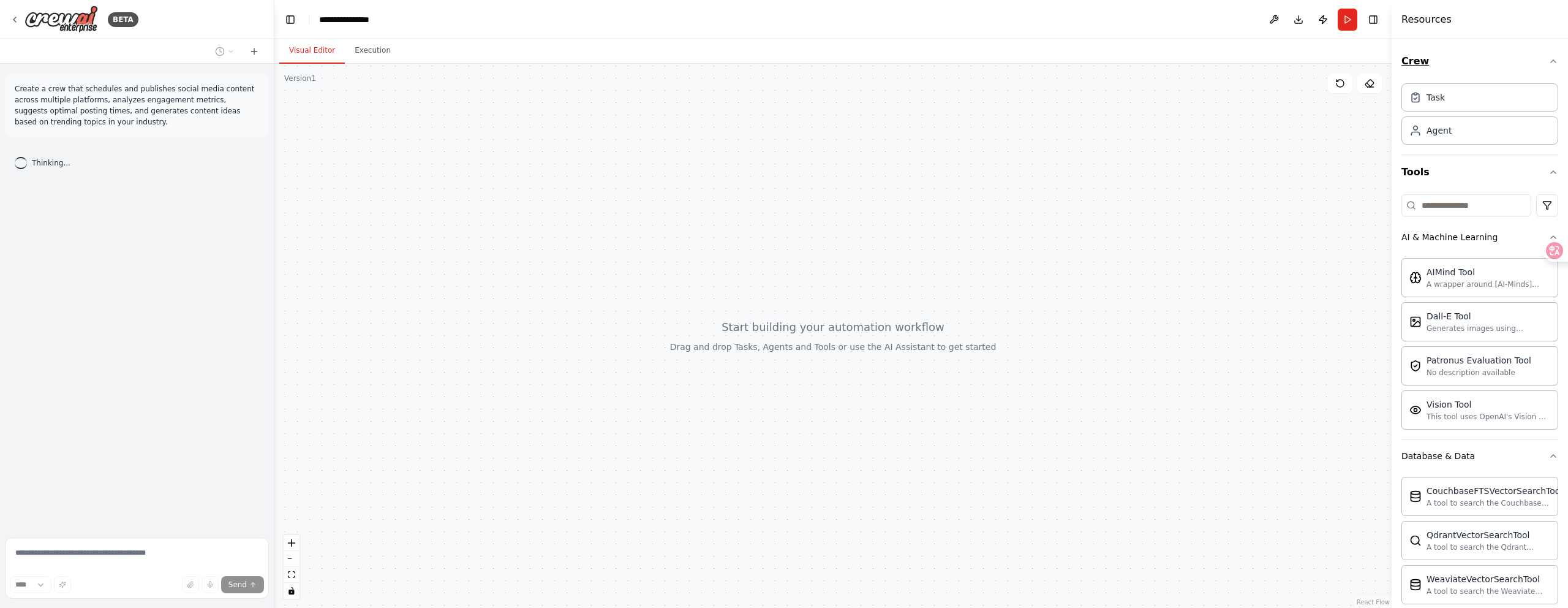
click at [1548, 64] on icon "button" at bounding box center [1553, 61] width 10 height 10
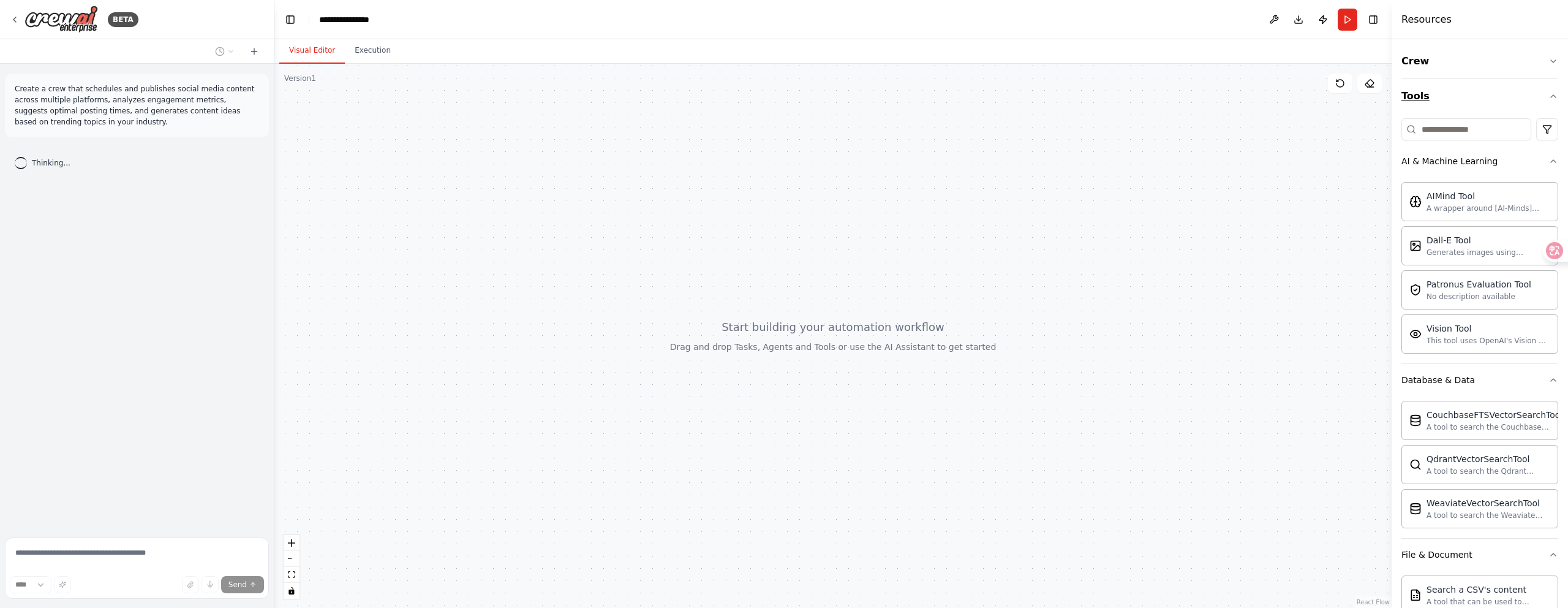
click at [1548, 93] on icon "button" at bounding box center [1553, 96] width 10 height 10
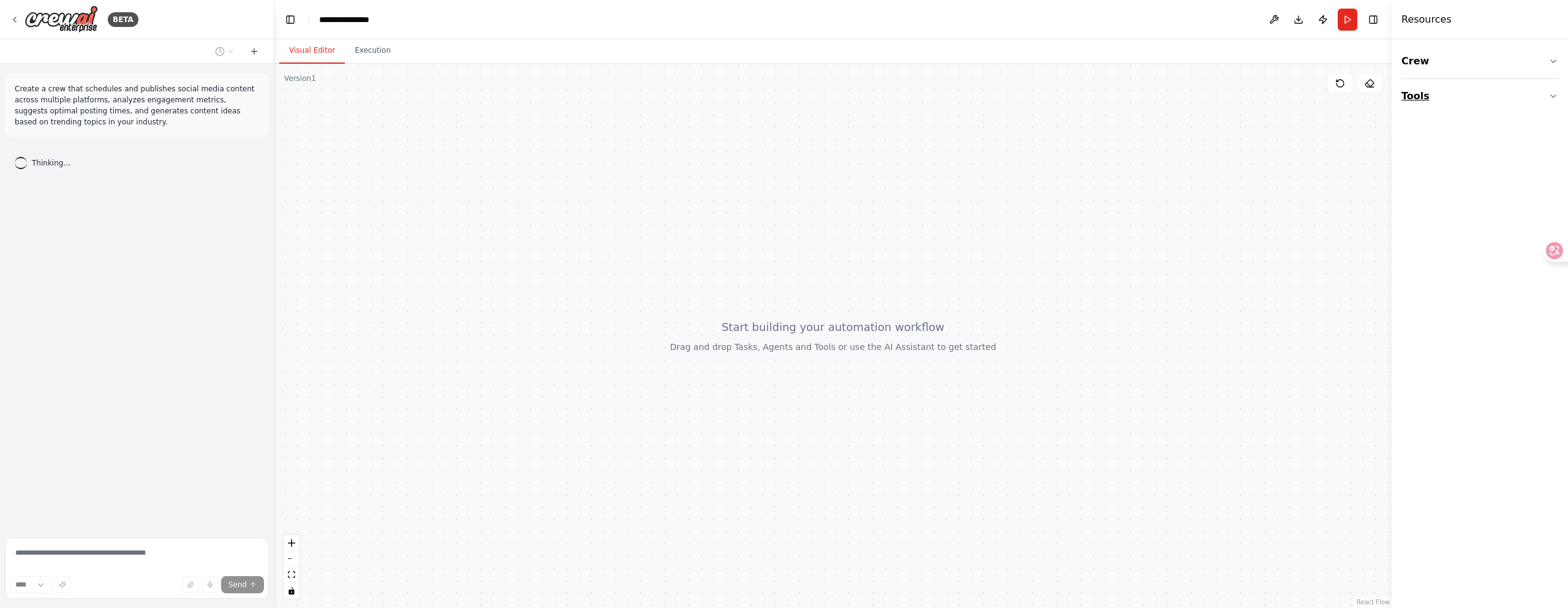
click at [1546, 93] on button "Tools" at bounding box center [1480, 97] width 157 height 34
click at [1482, 162] on div "AI & Machine Learning" at bounding box center [1449, 161] width 96 height 12
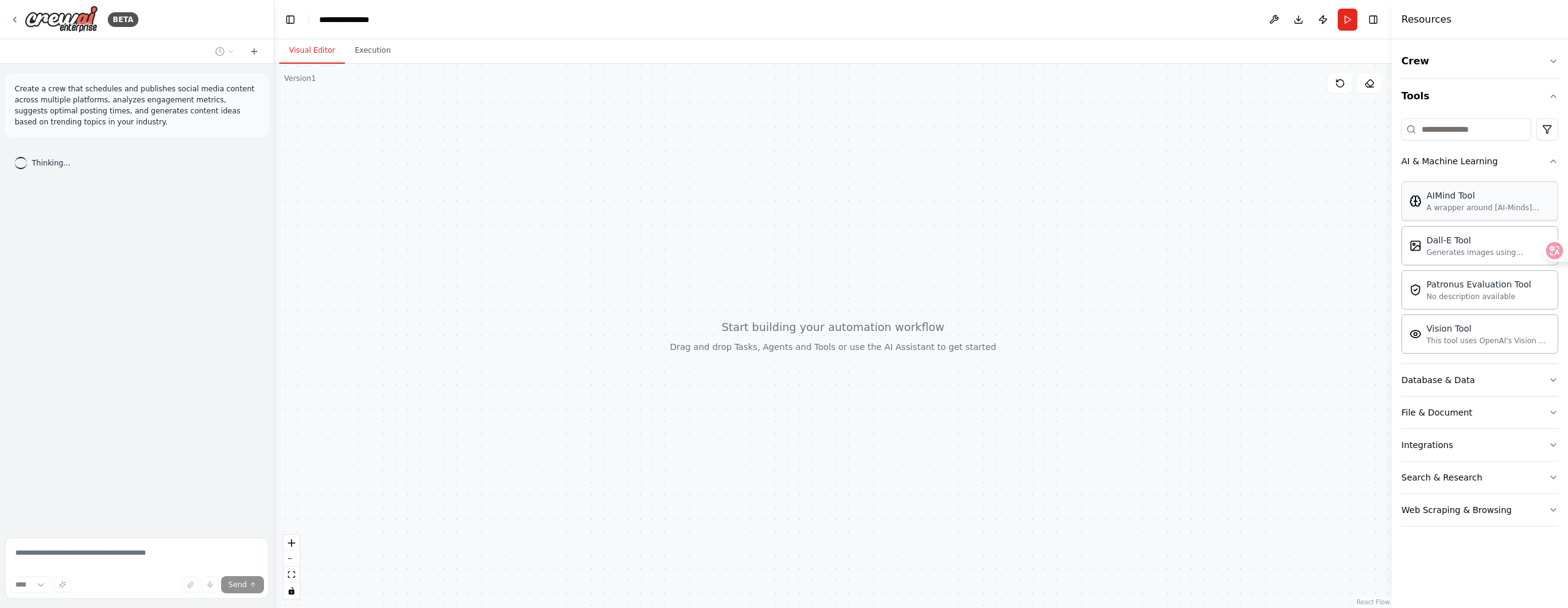
click at [1453, 201] on div "AIMind Tool" at bounding box center [1488, 195] width 123 height 12
click at [1419, 381] on div "Database & Data" at bounding box center [1438, 379] width 74 height 12
click at [1429, 380] on div "Database & Data" at bounding box center [1438, 379] width 74 height 12
click at [1432, 414] on div "File & Document" at bounding box center [1437, 412] width 71 height 12
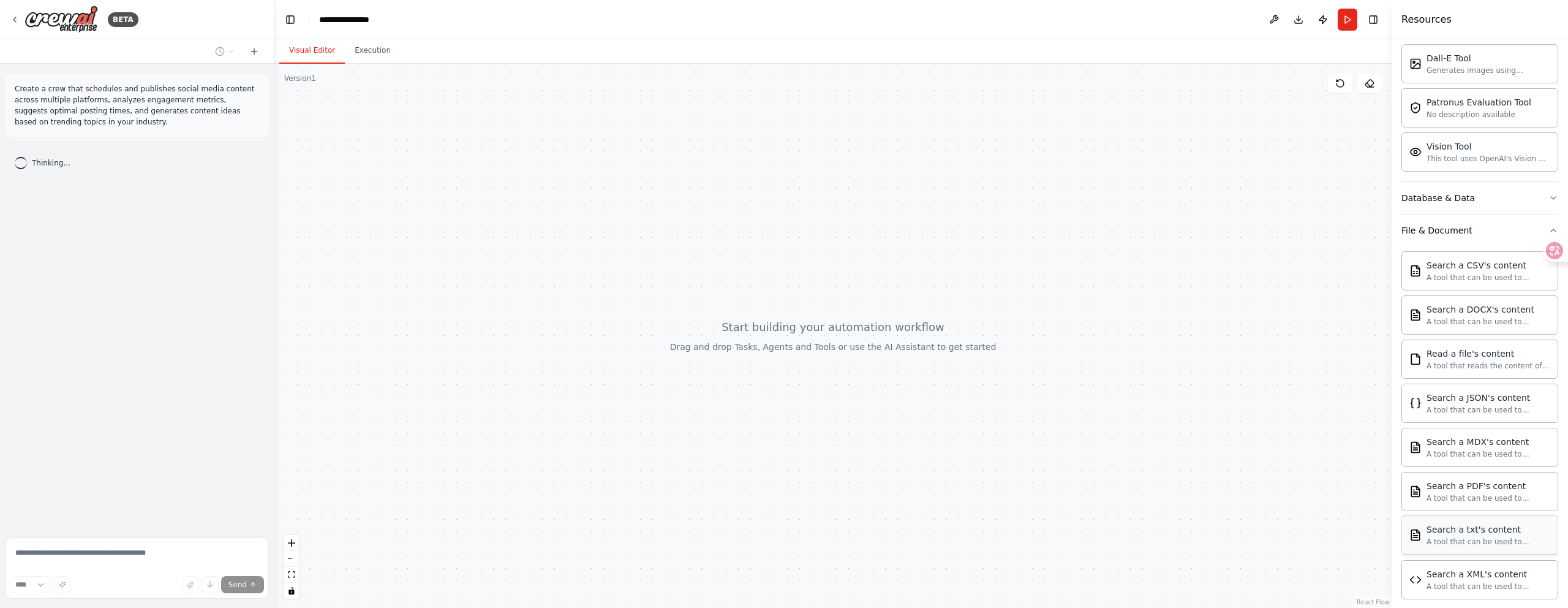
scroll to position [215, 0]
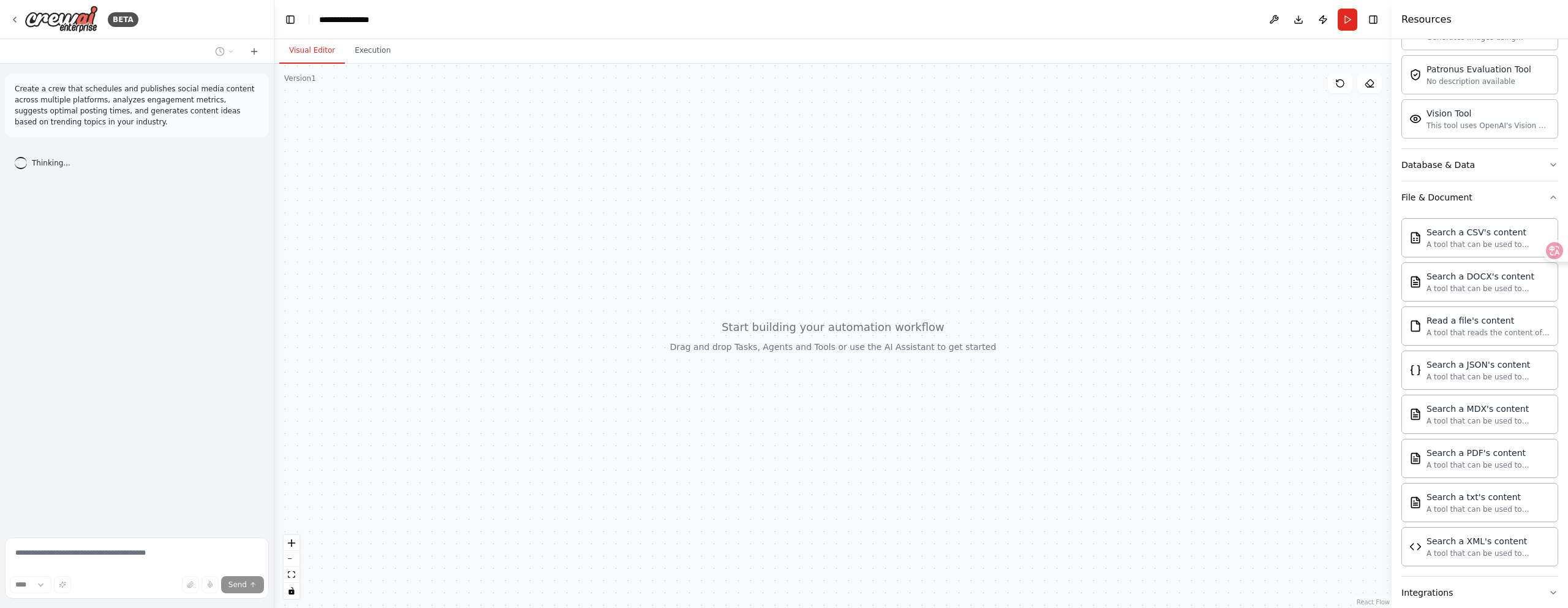
drag, startPoint x: 1455, startPoint y: 332, endPoint x: 706, endPoint y: 1, distance: 818.9
click at [247, 47] on button at bounding box center [254, 51] width 19 height 14
click at [251, 50] on icon at bounding box center [254, 52] width 10 height 10
